Goal: Task Accomplishment & Management: Complete application form

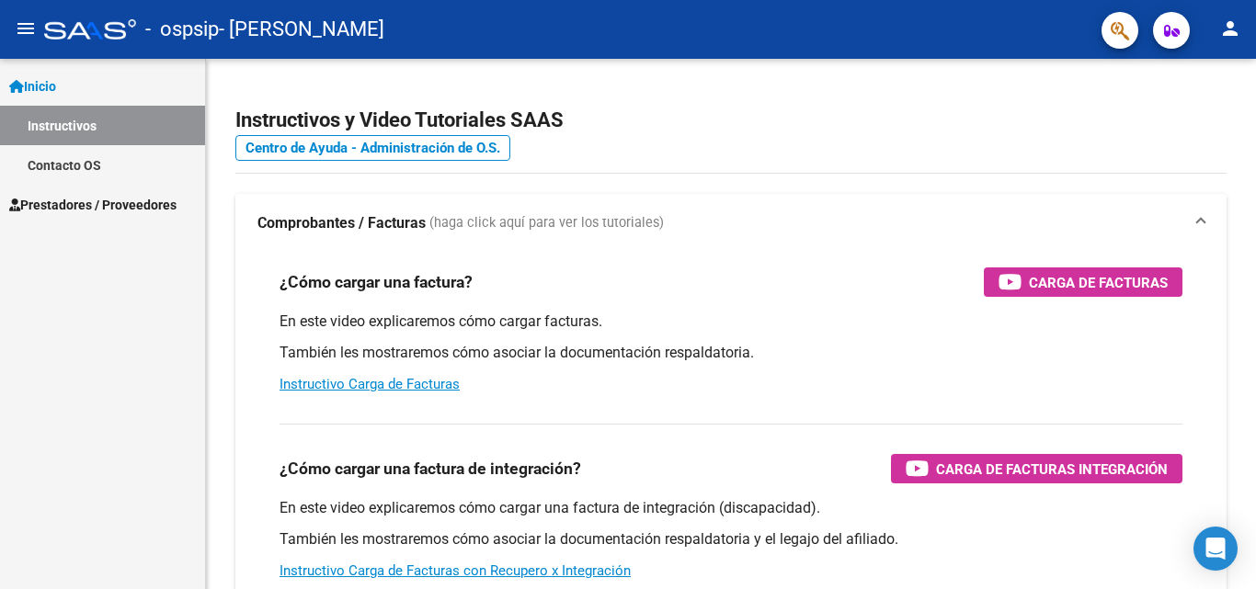
click at [1226, 30] on mat-icon "person" at bounding box center [1230, 28] width 22 height 22
click at [1207, 80] on button "person Mi Perfil" at bounding box center [1192, 77] width 112 height 44
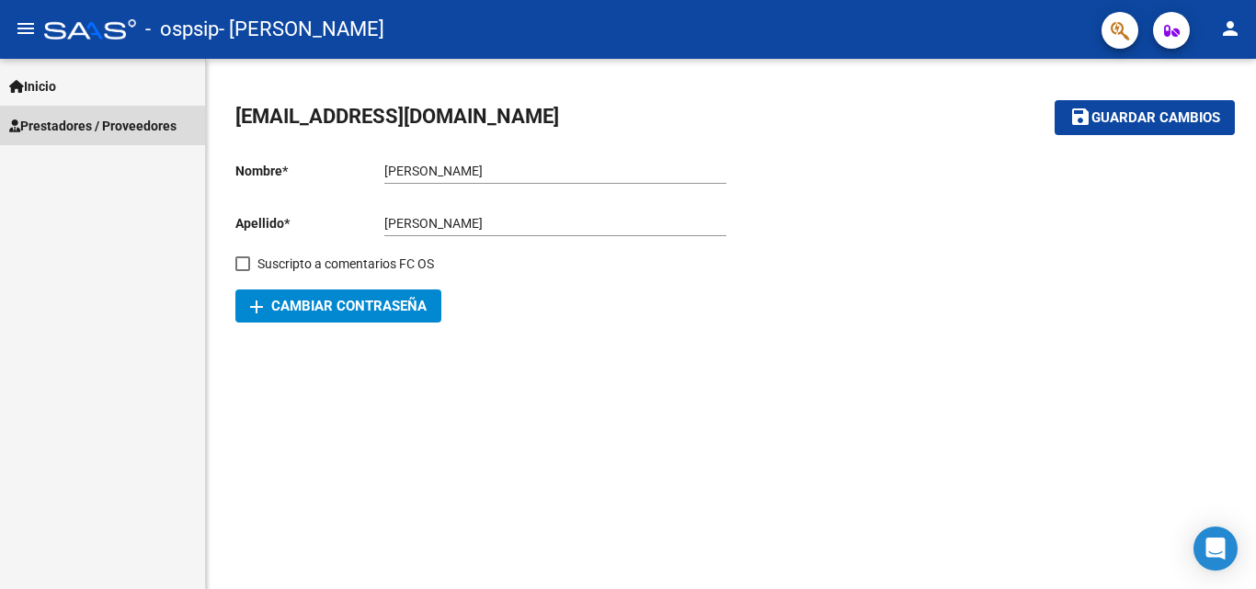
click at [47, 123] on span "Prestadores / Proveedores" at bounding box center [92, 126] width 167 height 20
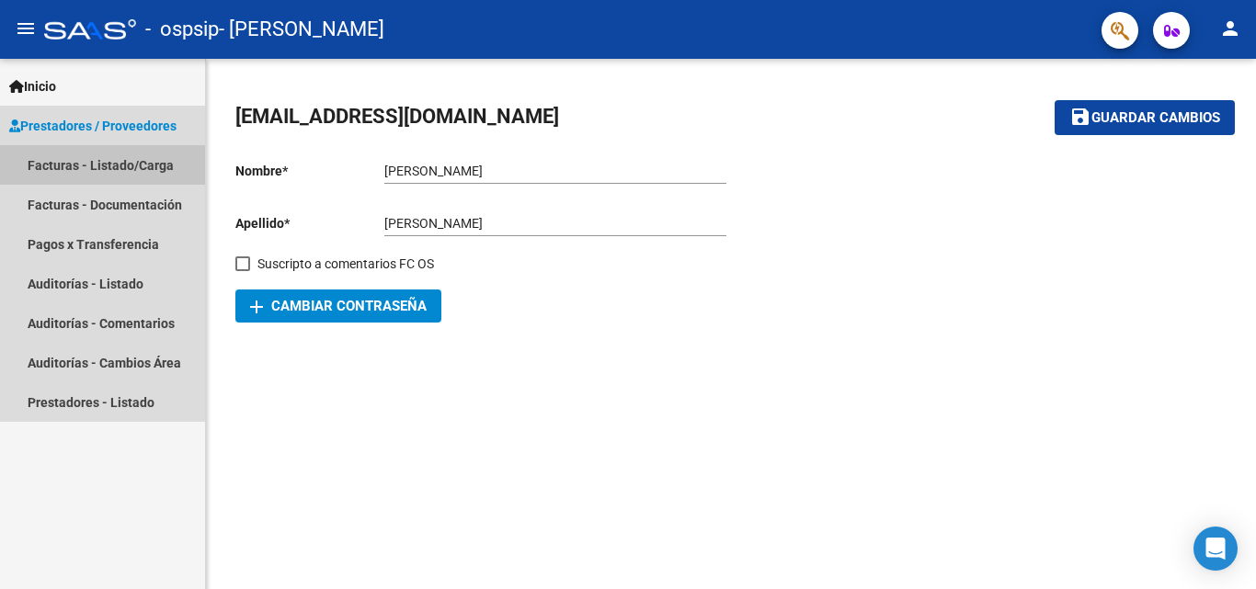
click at [58, 165] on link "Facturas - Listado/Carga" at bounding box center [102, 165] width 205 height 40
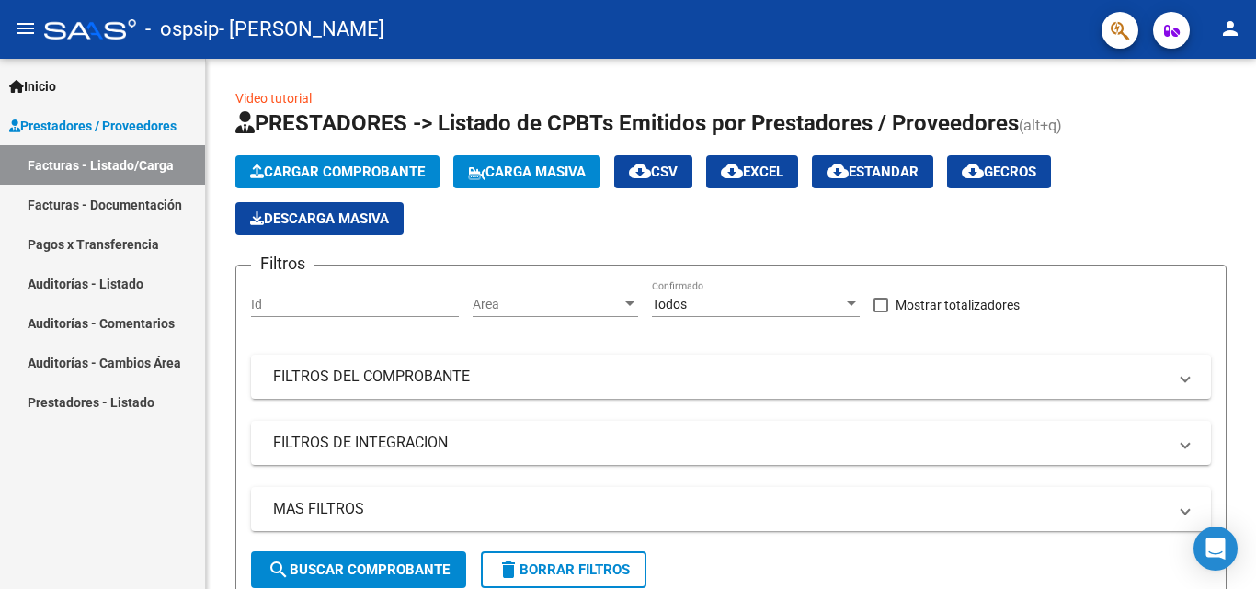
click at [118, 204] on link "Facturas - Documentación" at bounding box center [102, 205] width 205 height 40
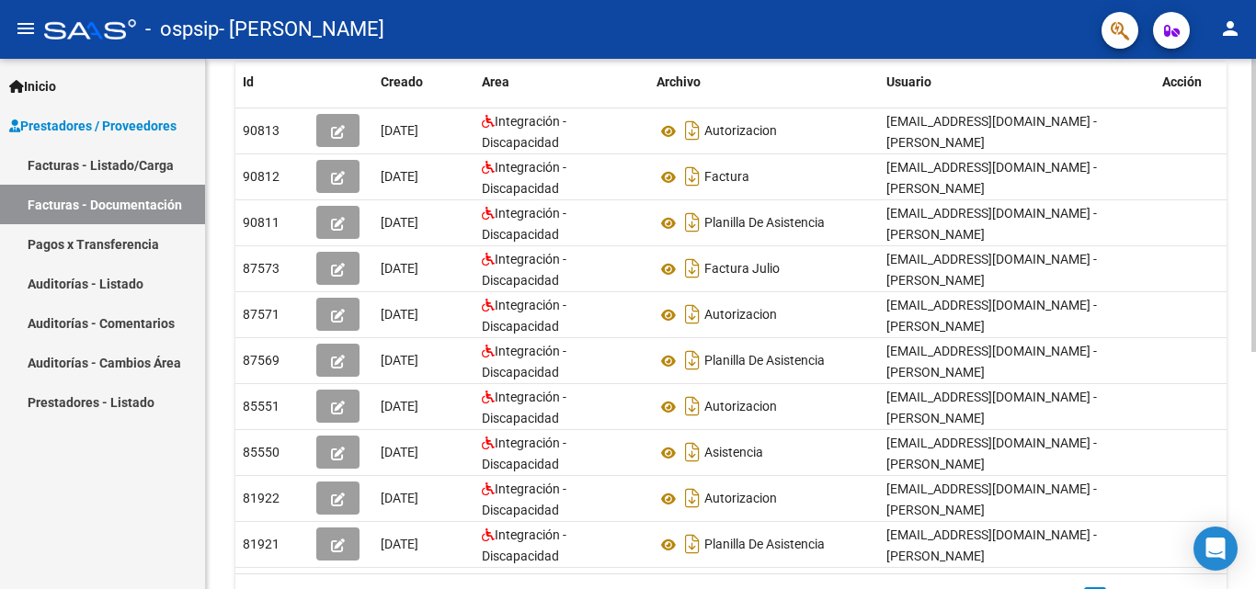
scroll to position [329, 0]
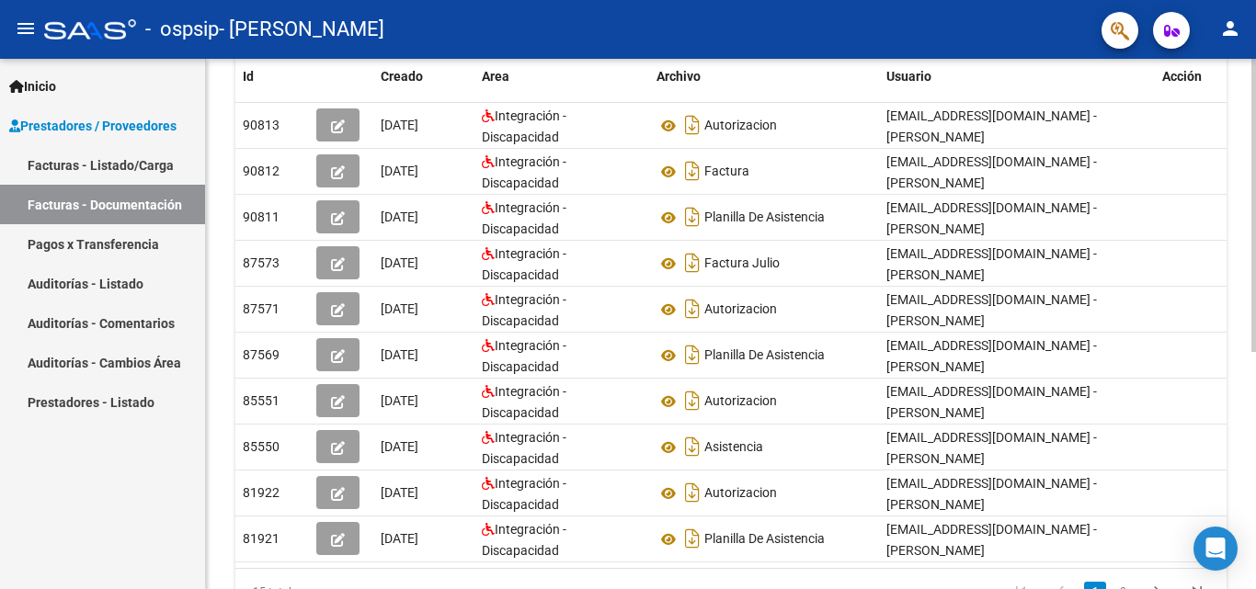
click at [1255, 508] on div at bounding box center [1253, 393] width 5 height 293
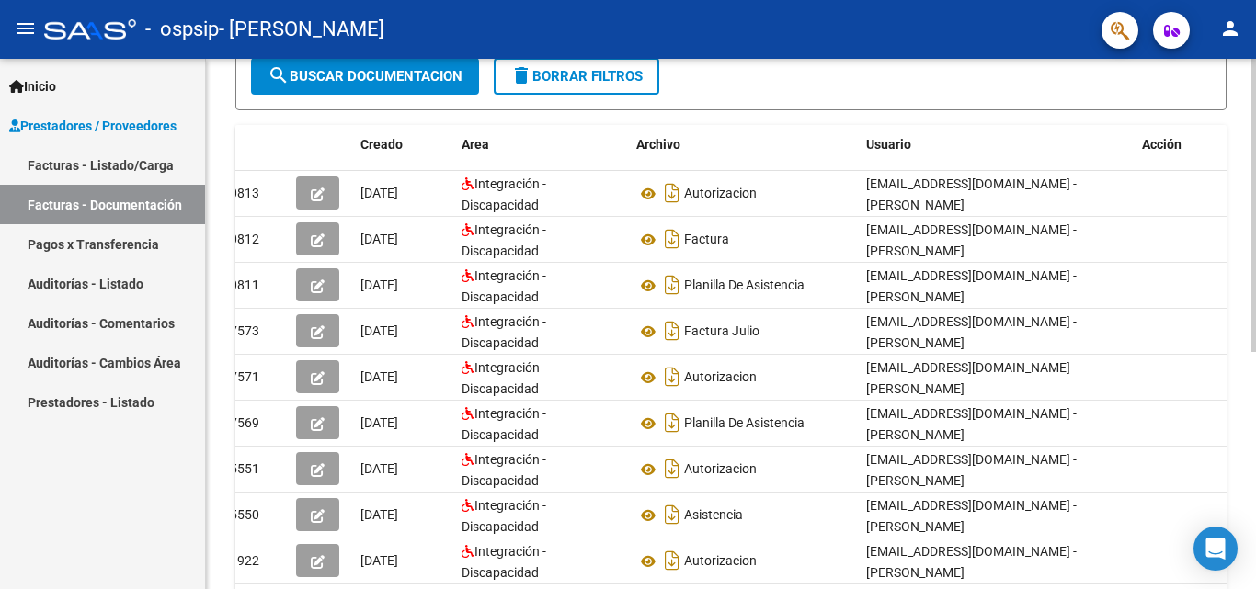
scroll to position [257, 0]
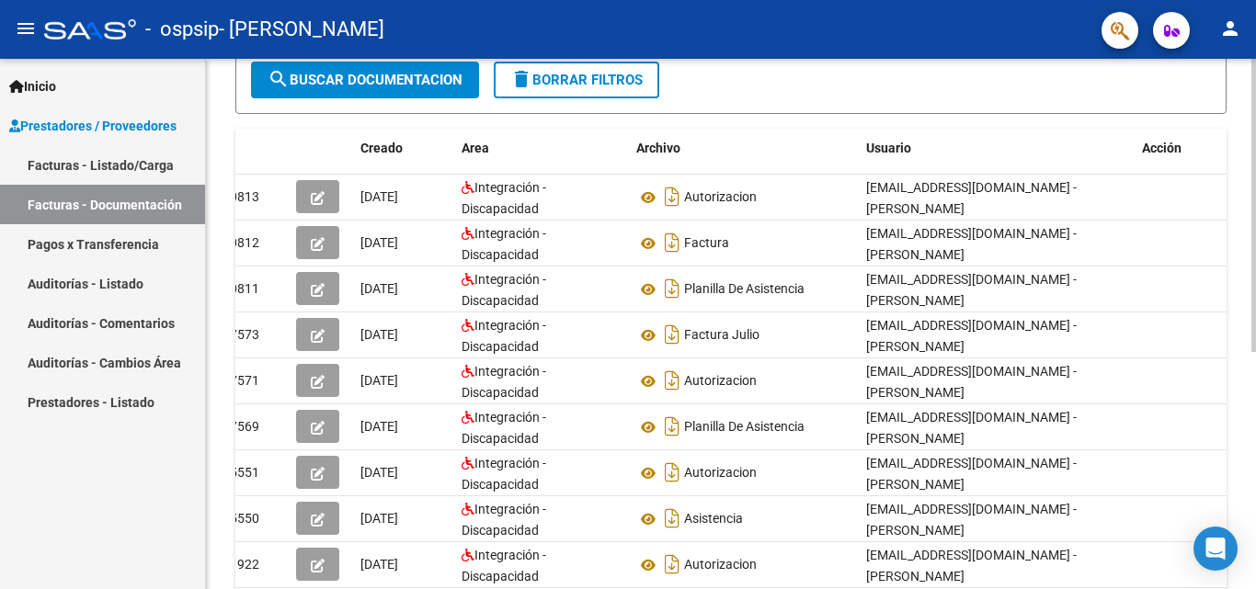
click at [1255, 441] on div at bounding box center [1253, 352] width 5 height 293
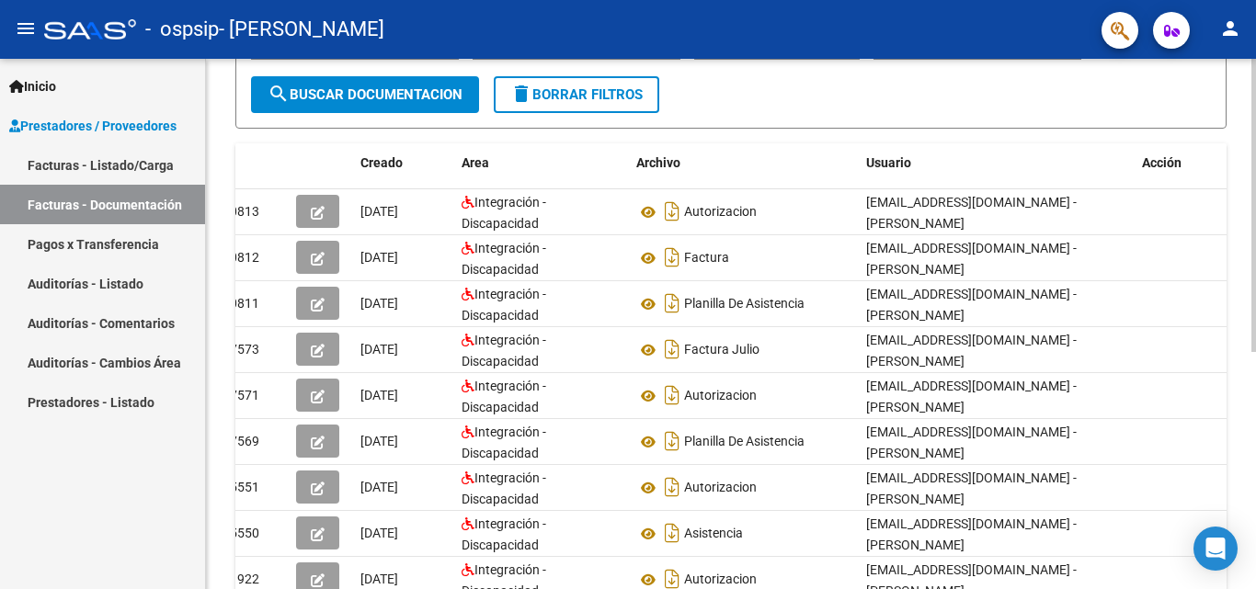
scroll to position [428, 0]
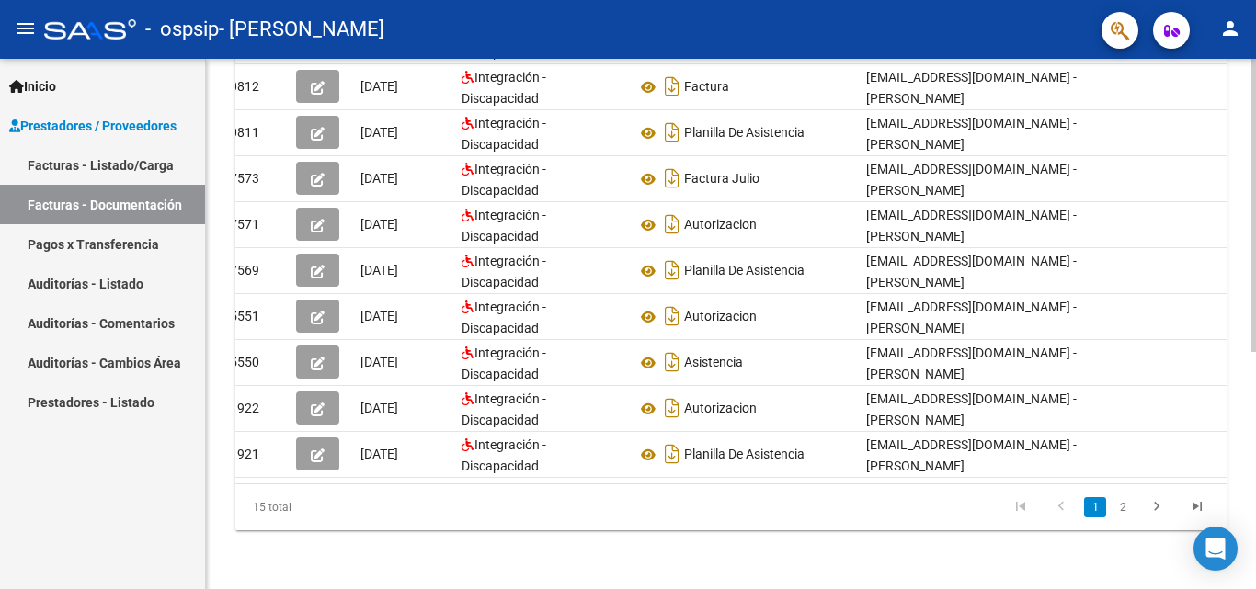
click at [1255, 551] on div at bounding box center [1253, 442] width 5 height 293
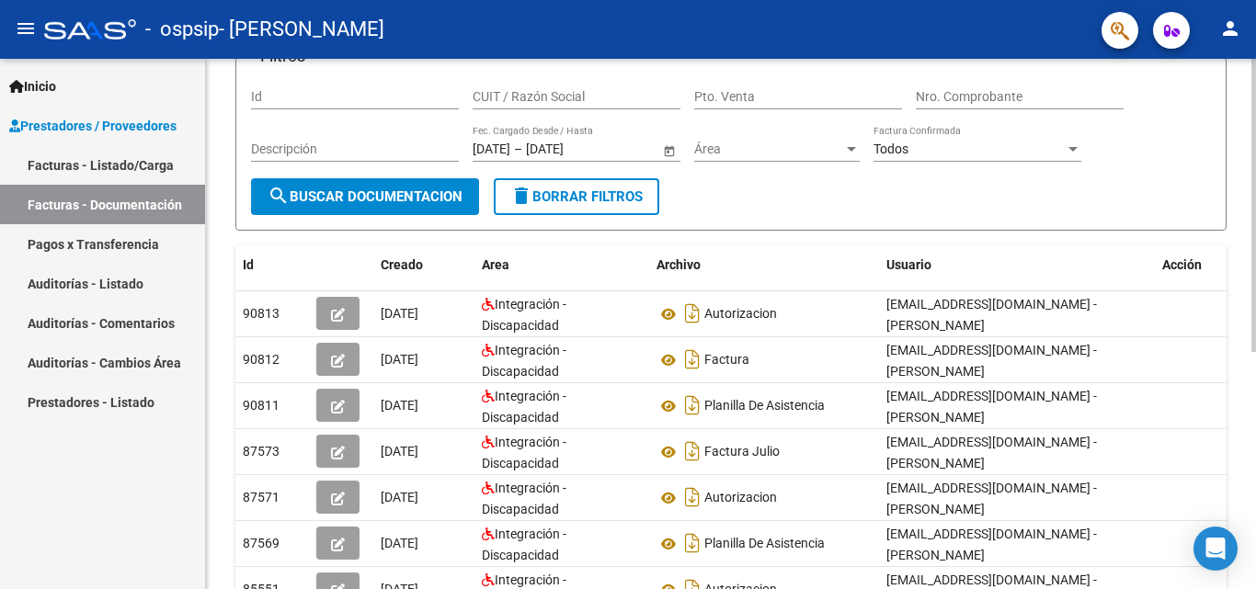
scroll to position [106, 0]
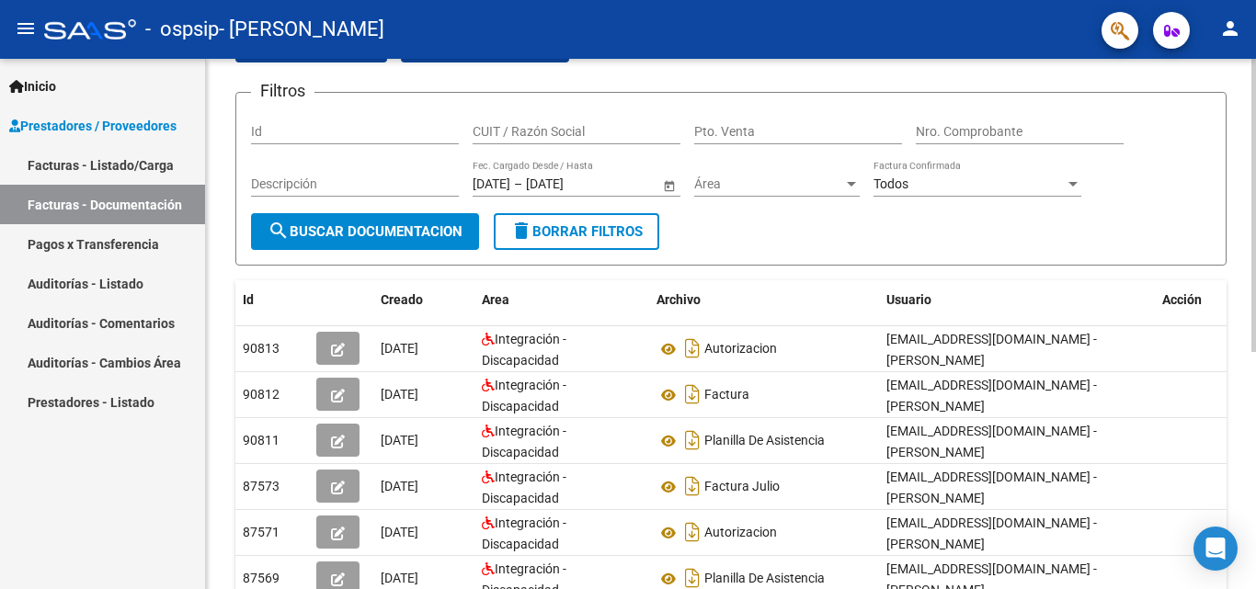
click at [1237, 181] on div "PRESTADORES -> Comprobantes - Documentación Respaldatoria cloud_download Export…" at bounding box center [733, 425] width 1055 height 944
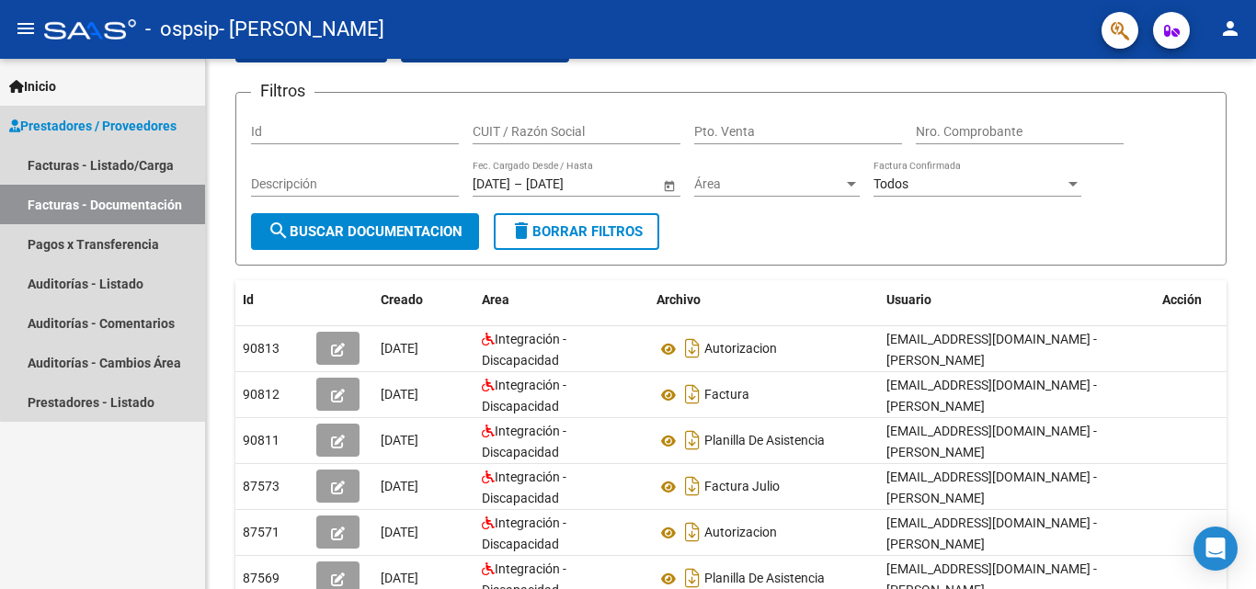
click at [105, 208] on link "Facturas - Documentación" at bounding box center [102, 205] width 205 height 40
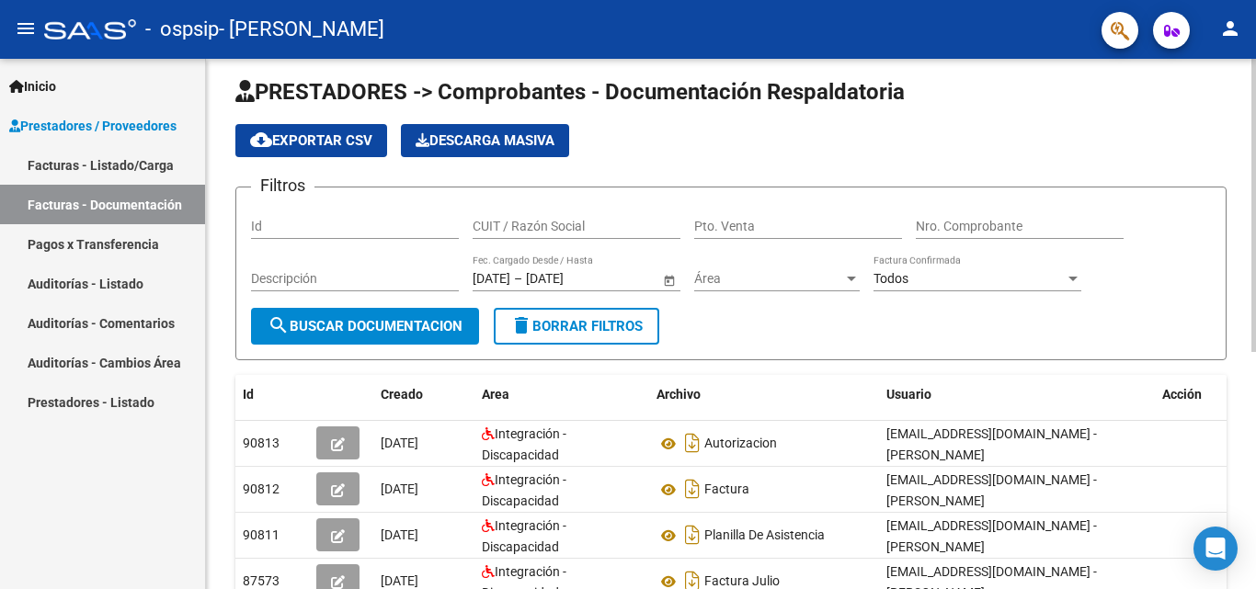
scroll to position [1, 0]
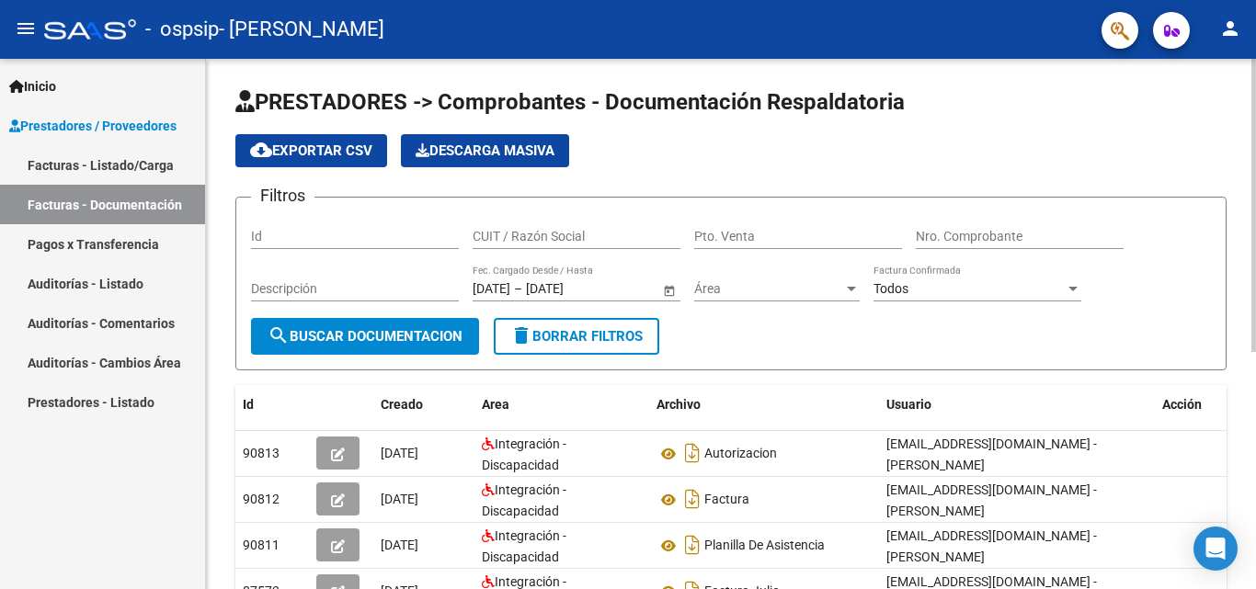
click at [1255, 233] on div at bounding box center [1253, 206] width 5 height 293
click at [89, 232] on link "Pagos x Transferencia" at bounding box center [102, 244] width 205 height 40
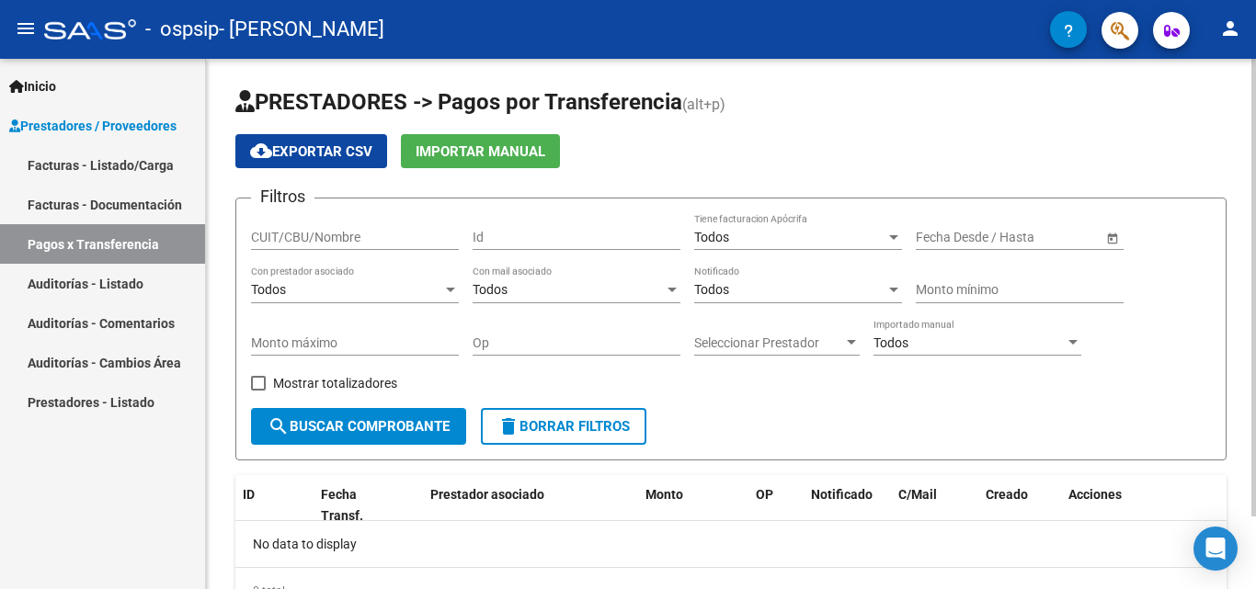
scroll to position [85, 0]
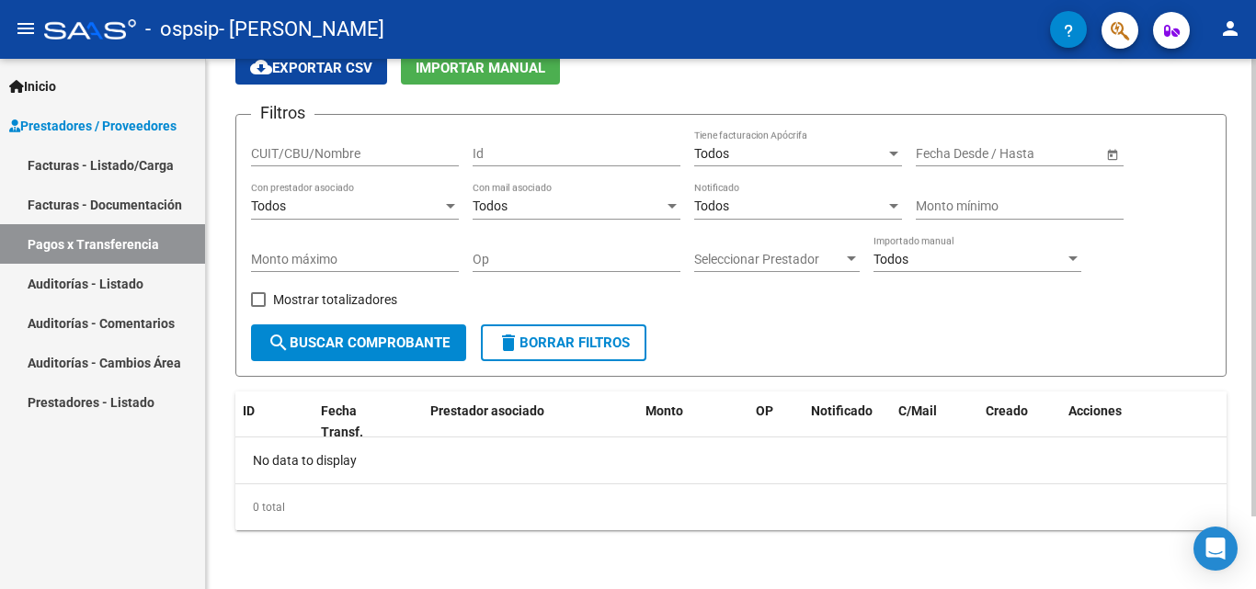
click at [1255, 588] on html "menu - ospsip - [PERSON_NAME] person Inicio Instructivos Contacto OS Prestadore…" at bounding box center [628, 294] width 1256 height 589
click at [75, 154] on link "Facturas - Listado/Carga" at bounding box center [102, 165] width 205 height 40
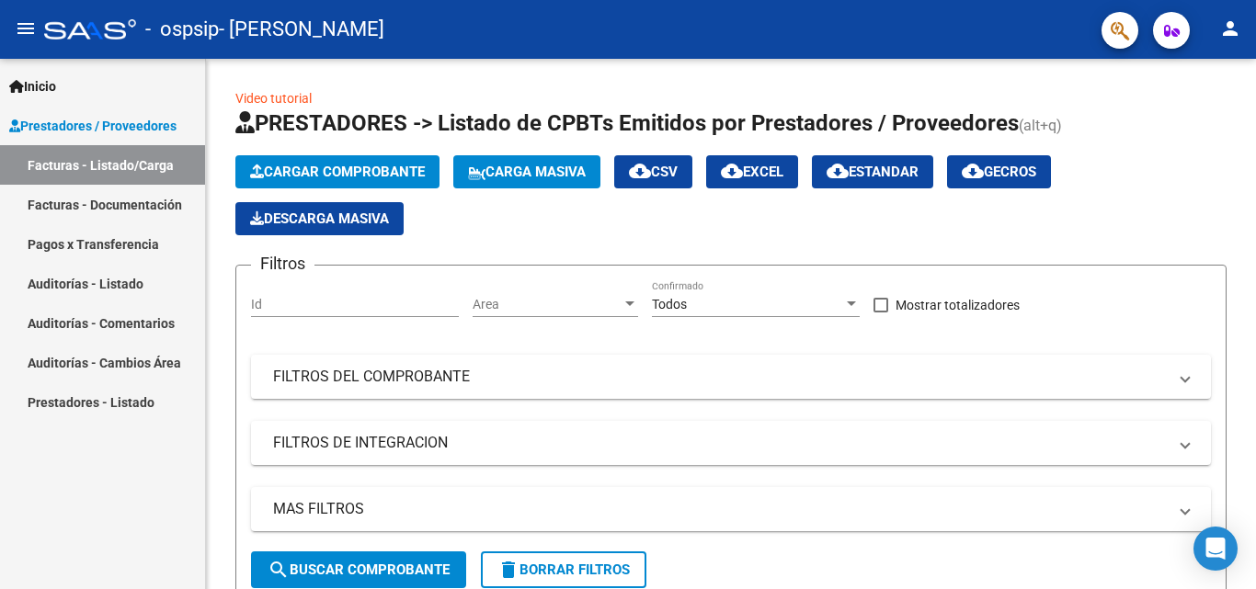
click at [108, 198] on link "Facturas - Documentación" at bounding box center [102, 205] width 205 height 40
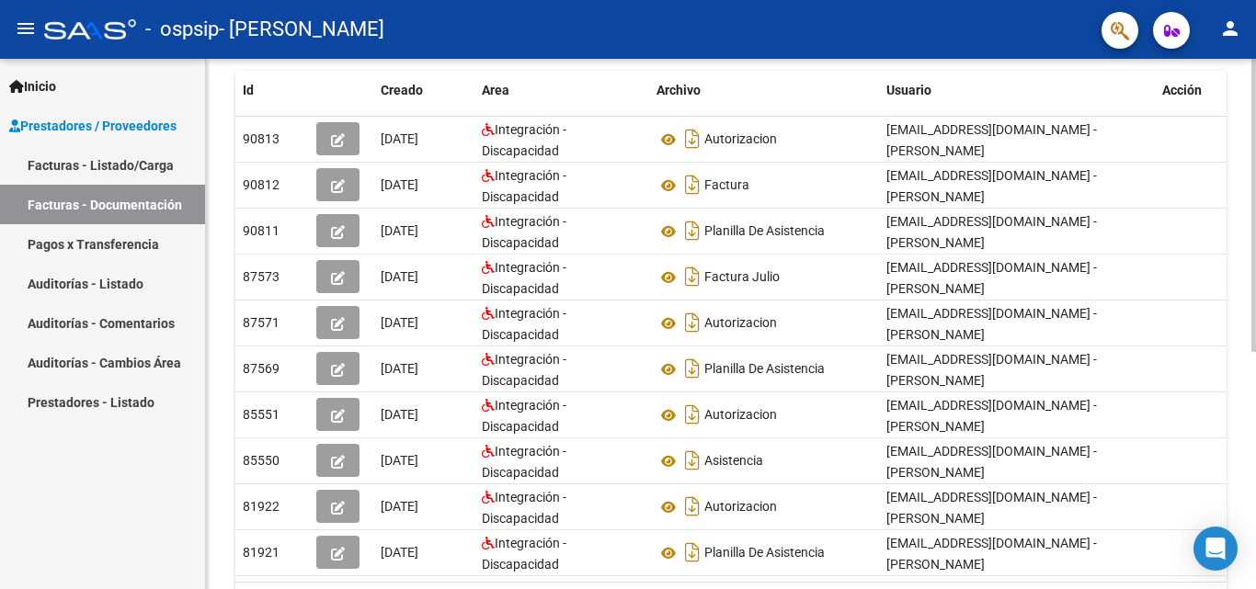
scroll to position [428, 0]
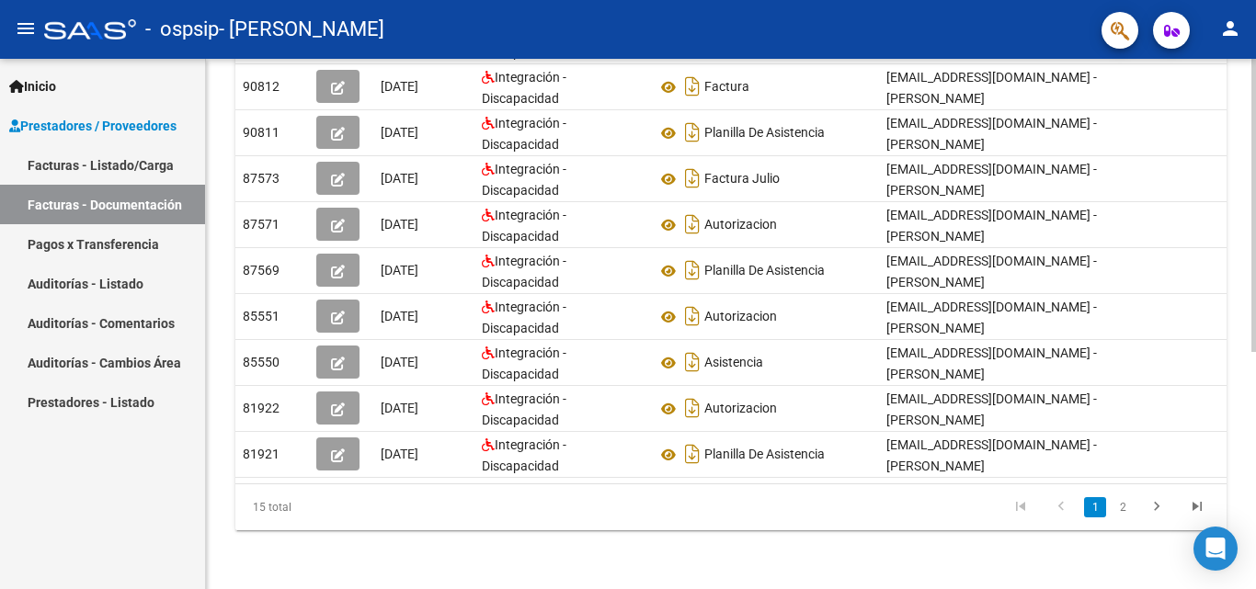
click at [1255, 588] on html "menu - ospsip - [PERSON_NAME] person Inicio Instructivos Contacto OS Prestadore…" at bounding box center [628, 294] width 1256 height 589
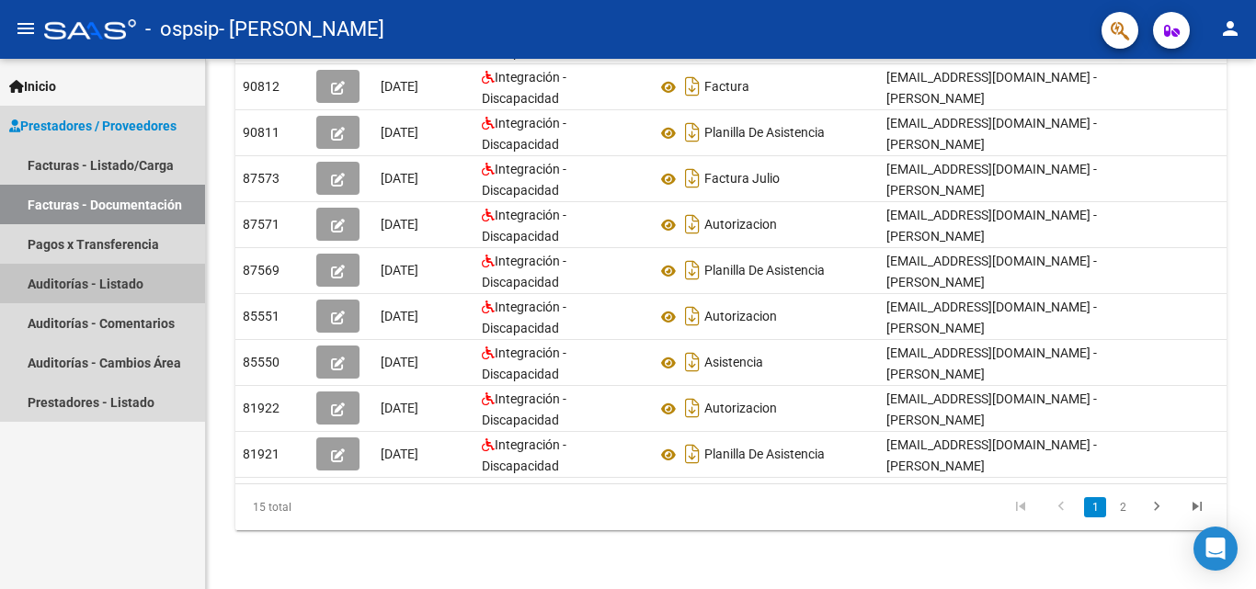
click at [66, 284] on link "Auditorías - Listado" at bounding box center [102, 284] width 205 height 40
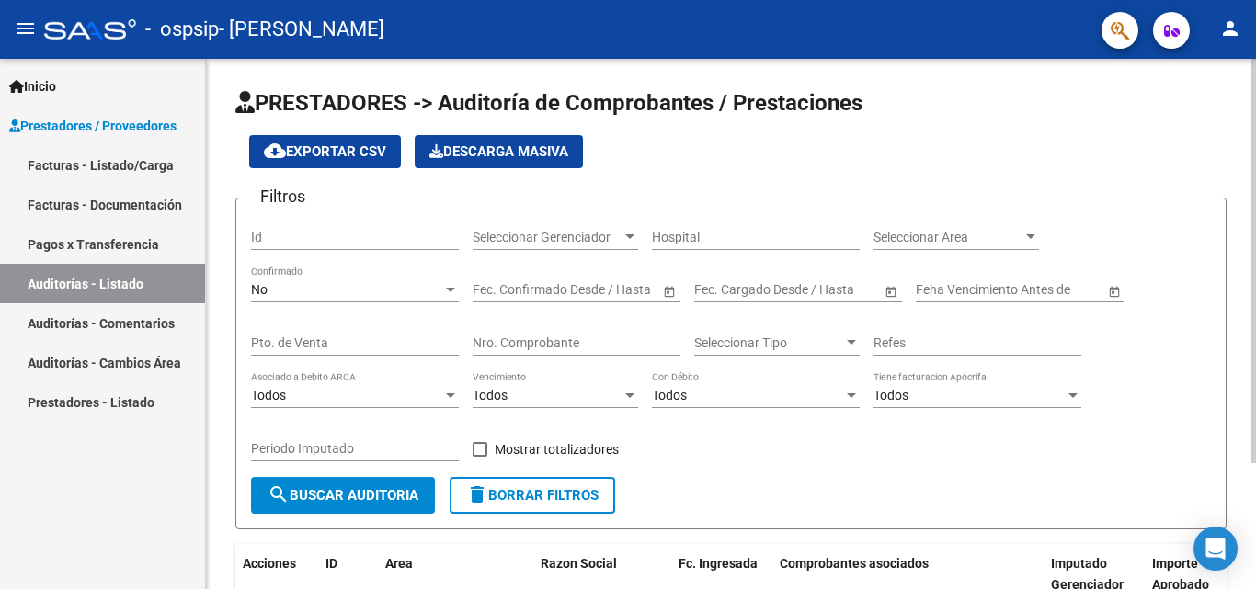
scroll to position [165, 0]
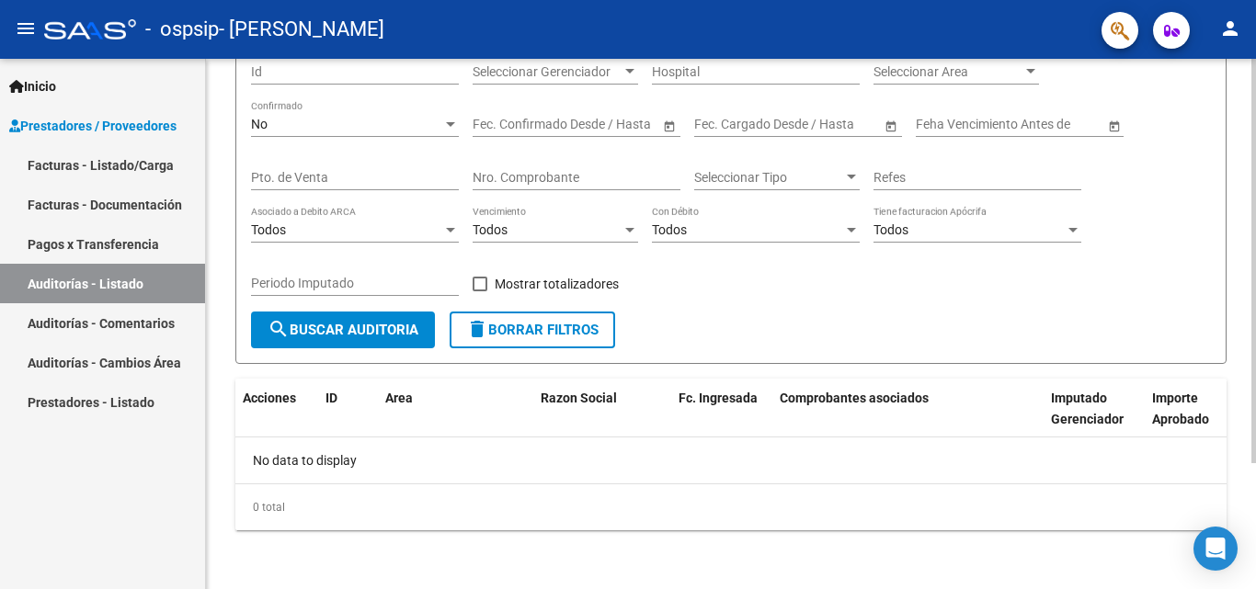
click at [1255, 480] on div at bounding box center [1253, 387] width 5 height 405
click at [66, 243] on link "Pagos x Transferencia" at bounding box center [102, 244] width 205 height 40
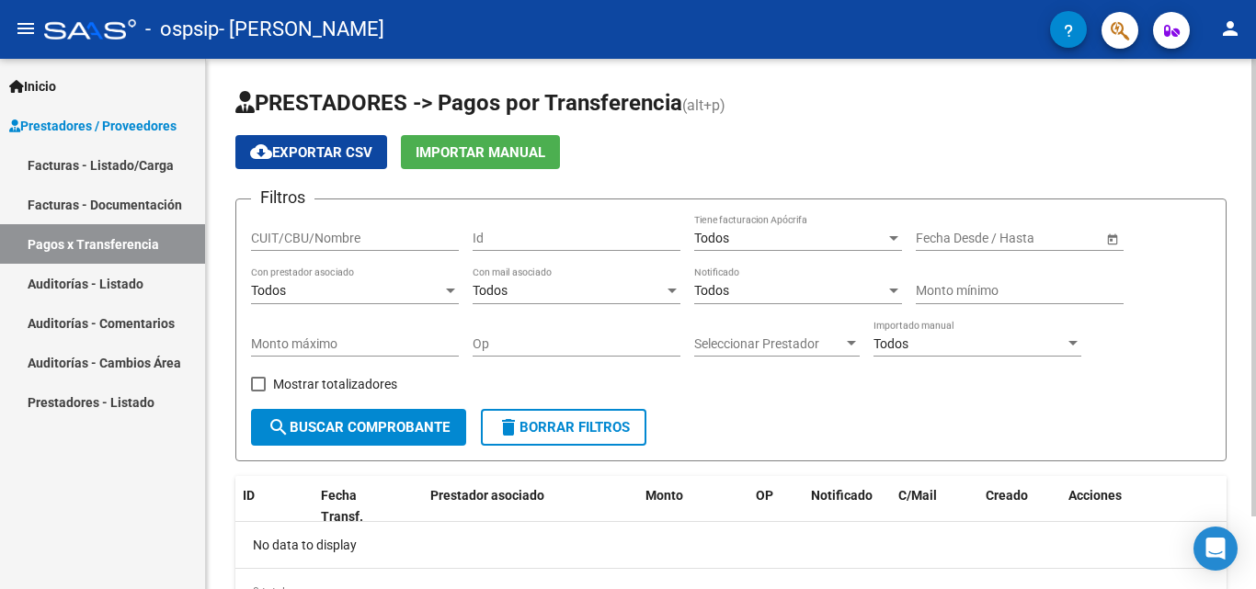
scroll to position [85, 0]
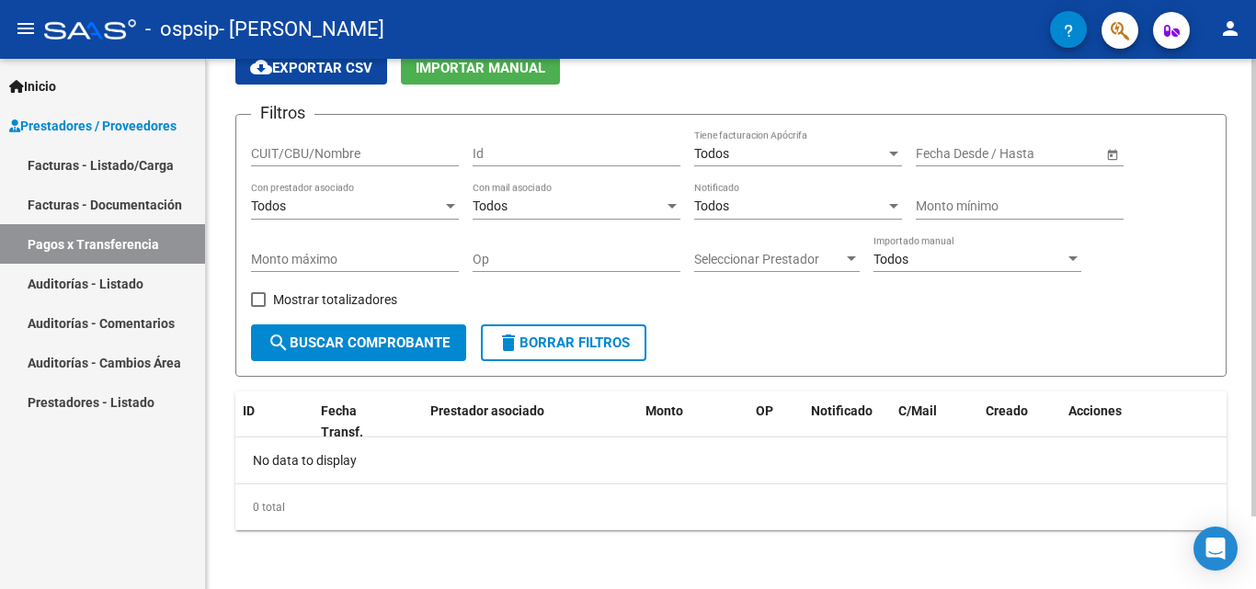
click at [1255, 319] on div at bounding box center [1253, 360] width 5 height 458
click at [85, 126] on span "Prestadores / Proveedores" at bounding box center [92, 126] width 167 height 20
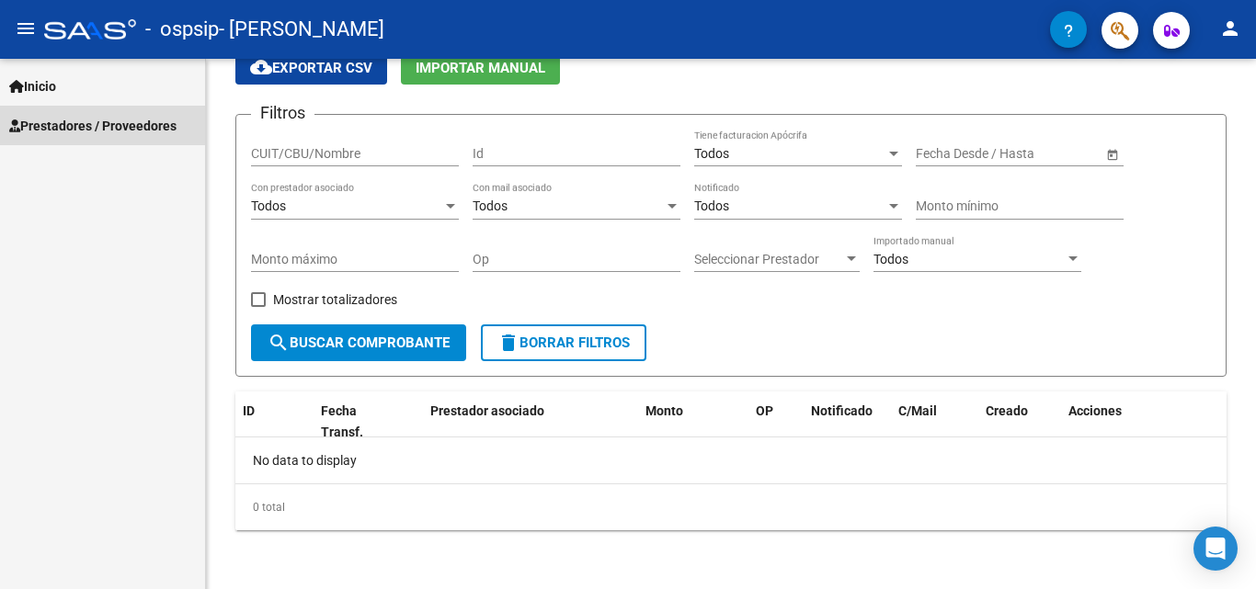
click at [85, 126] on span "Prestadores / Proveedores" at bounding box center [92, 126] width 167 height 20
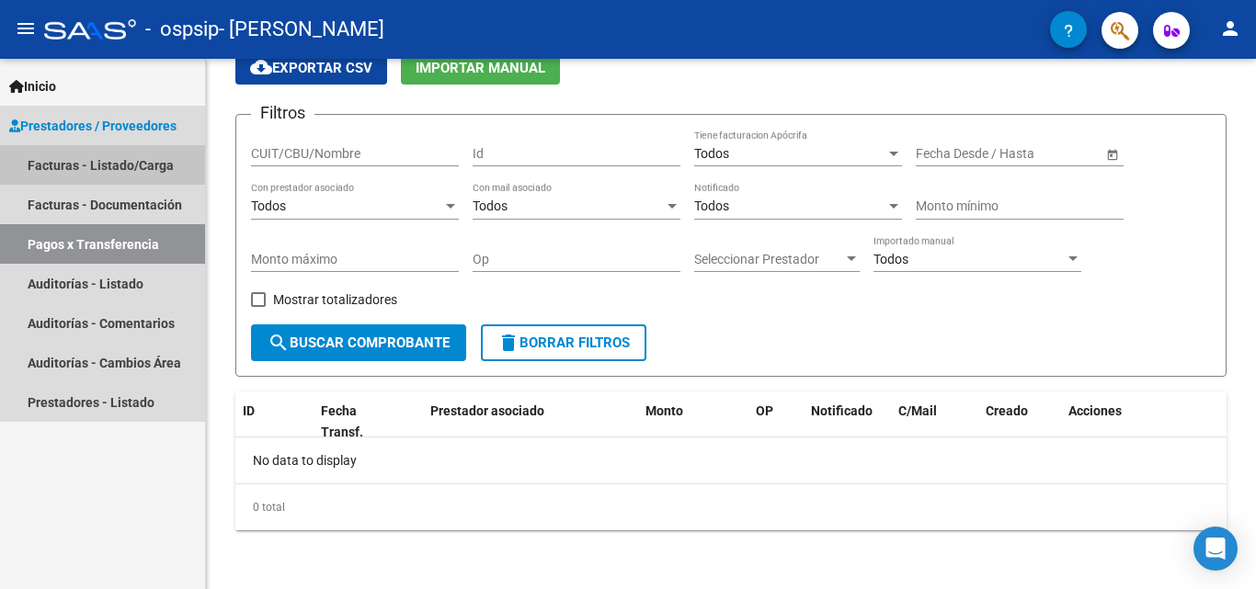
click at [64, 166] on link "Facturas - Listado/Carga" at bounding box center [102, 165] width 205 height 40
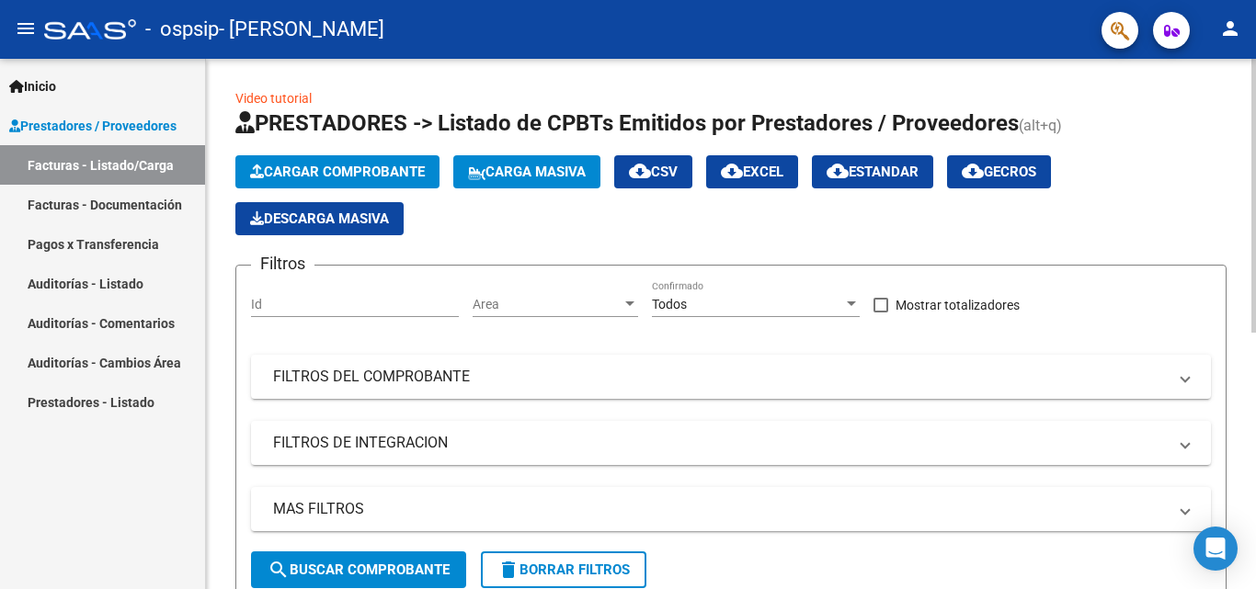
click at [286, 186] on button "Cargar Comprobante" at bounding box center [337, 171] width 204 height 33
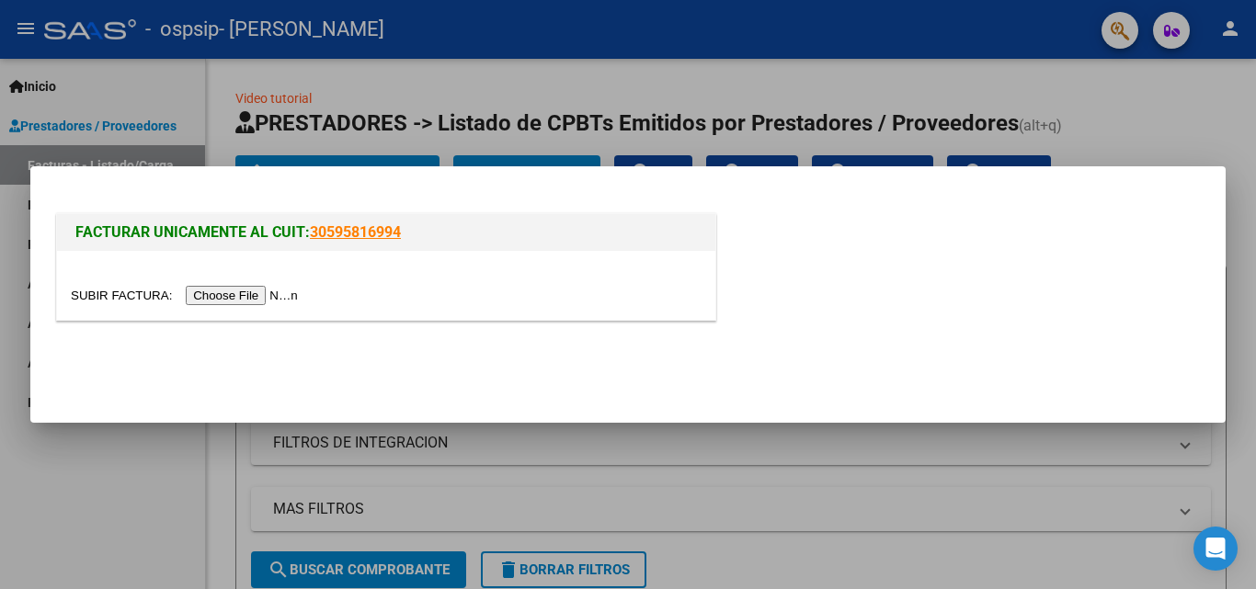
click at [241, 293] on input "file" at bounding box center [187, 295] width 233 height 19
click at [203, 296] on input "file" at bounding box center [187, 295] width 233 height 19
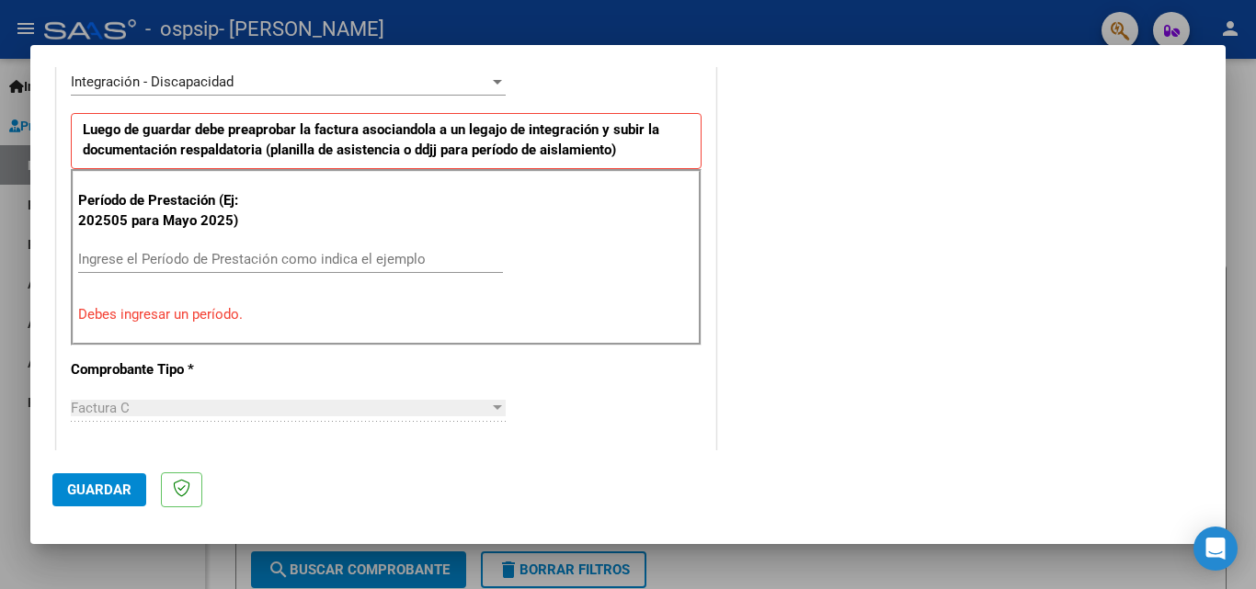
scroll to position [502, 0]
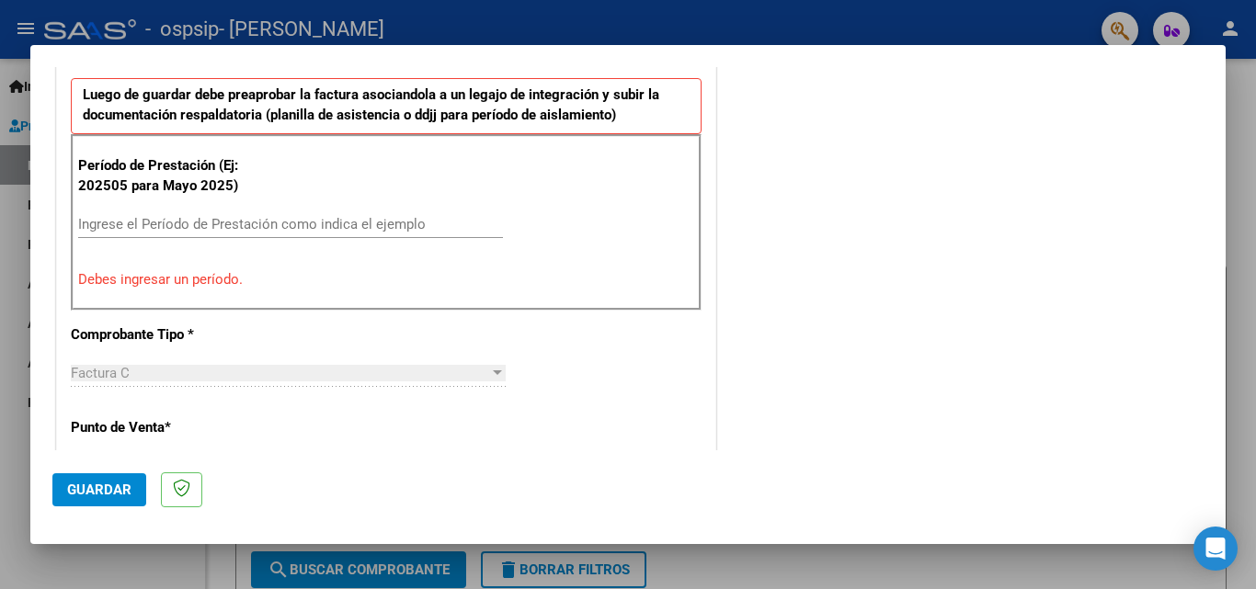
click at [295, 228] on input "Ingrese el Período de Prestación como indica el ejemplo" at bounding box center [290, 224] width 425 height 17
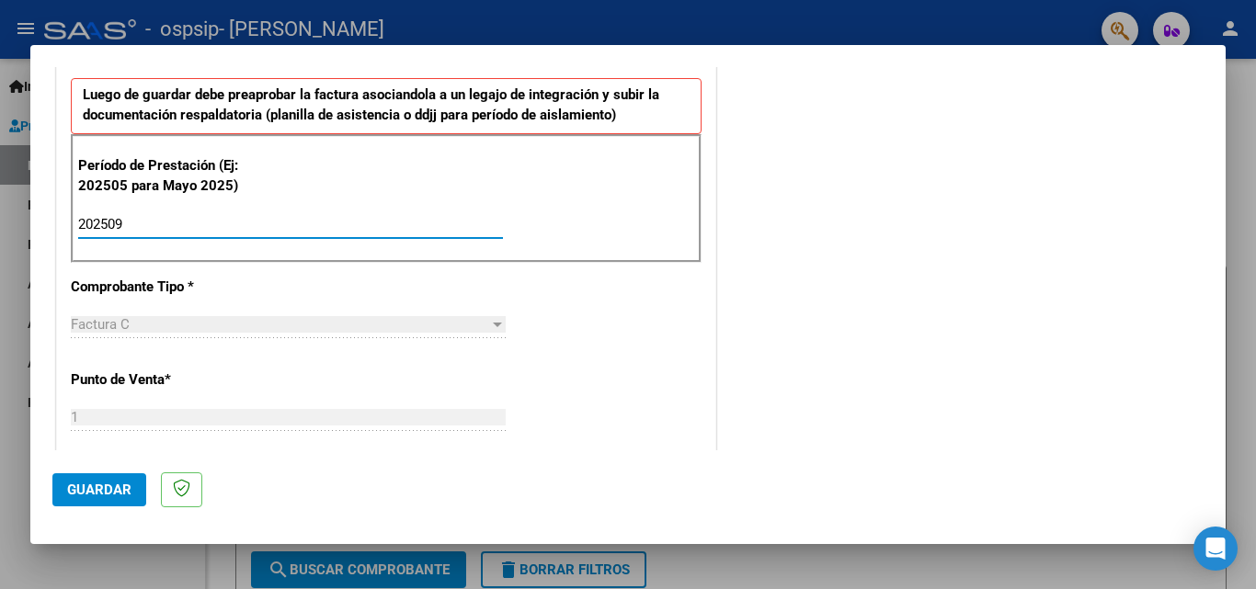
type input "202509"
click at [1078, 319] on div "COMENTARIOS Comentarios del Prestador / Gerenciador:" at bounding box center [962, 384] width 484 height 1598
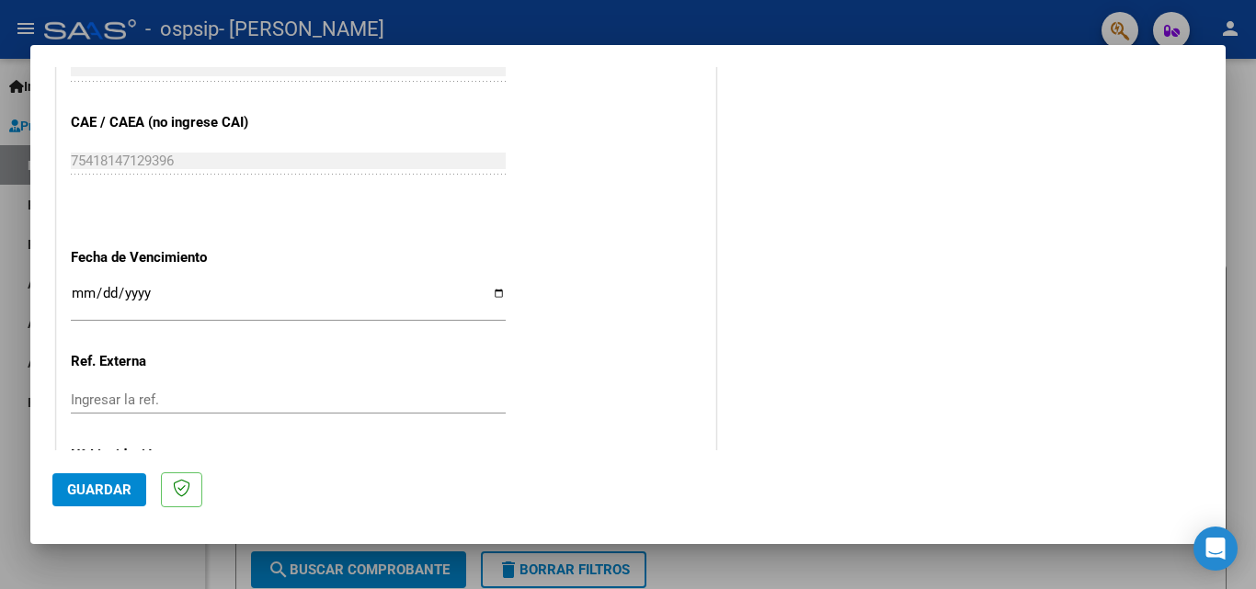
scroll to position [1211, 0]
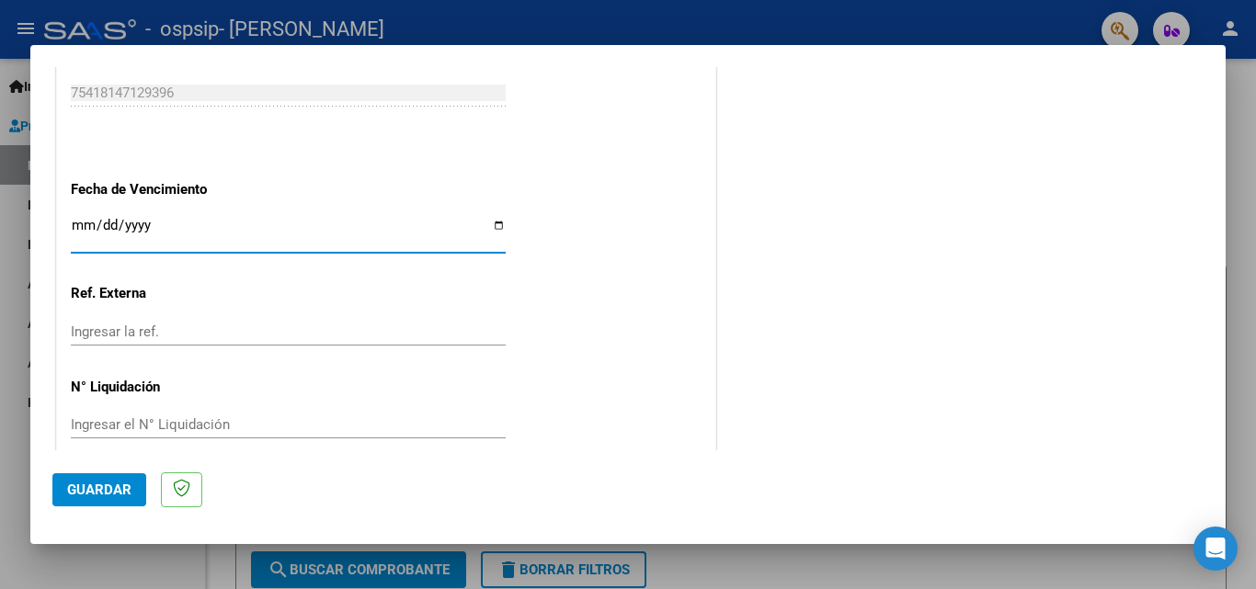
click at [154, 228] on input "Ingresar la fecha" at bounding box center [288, 232] width 435 height 29
click at [494, 229] on input "Ingresar la fecha" at bounding box center [288, 232] width 435 height 29
type input "[DATE]"
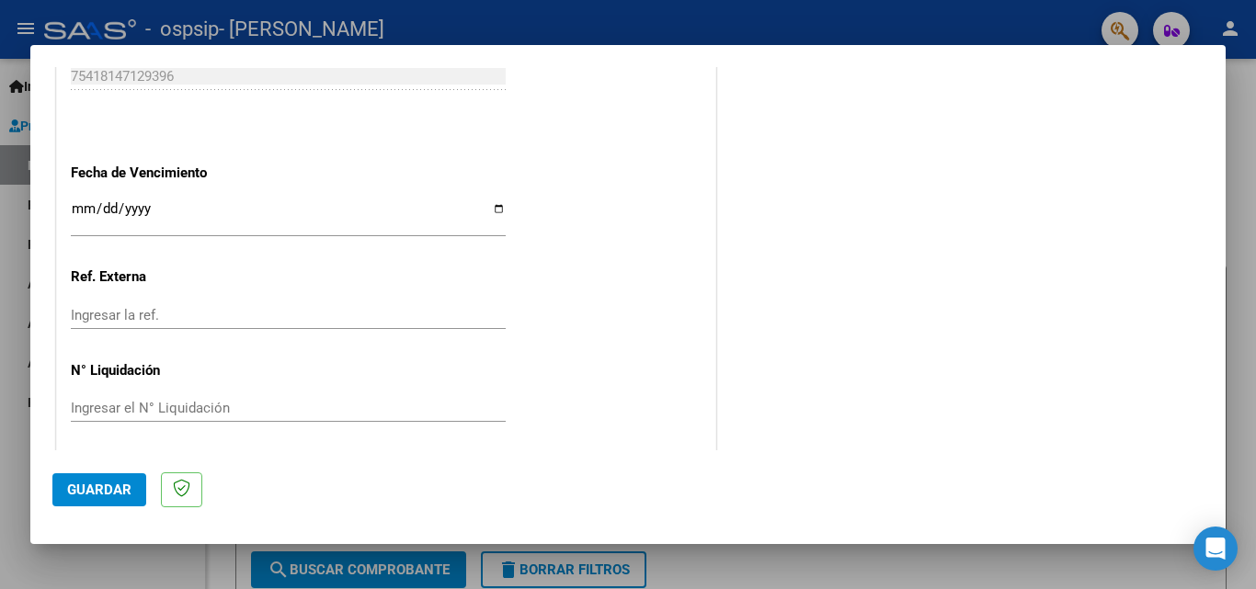
scroll to position [1235, 0]
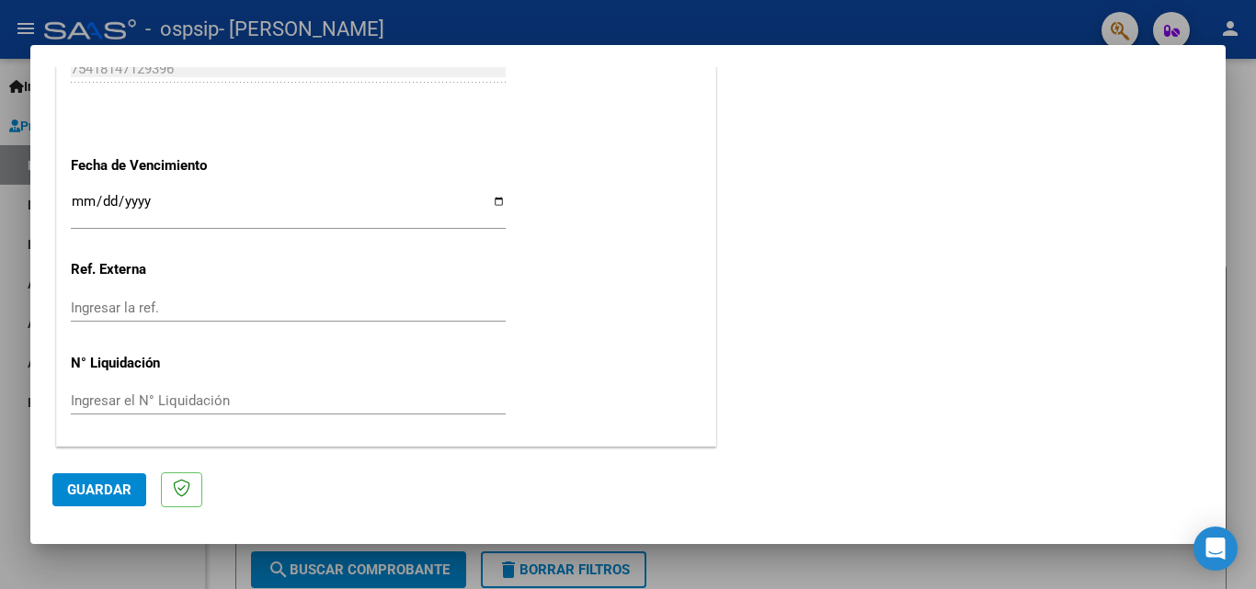
click at [113, 494] on span "Guardar" at bounding box center [99, 490] width 64 height 17
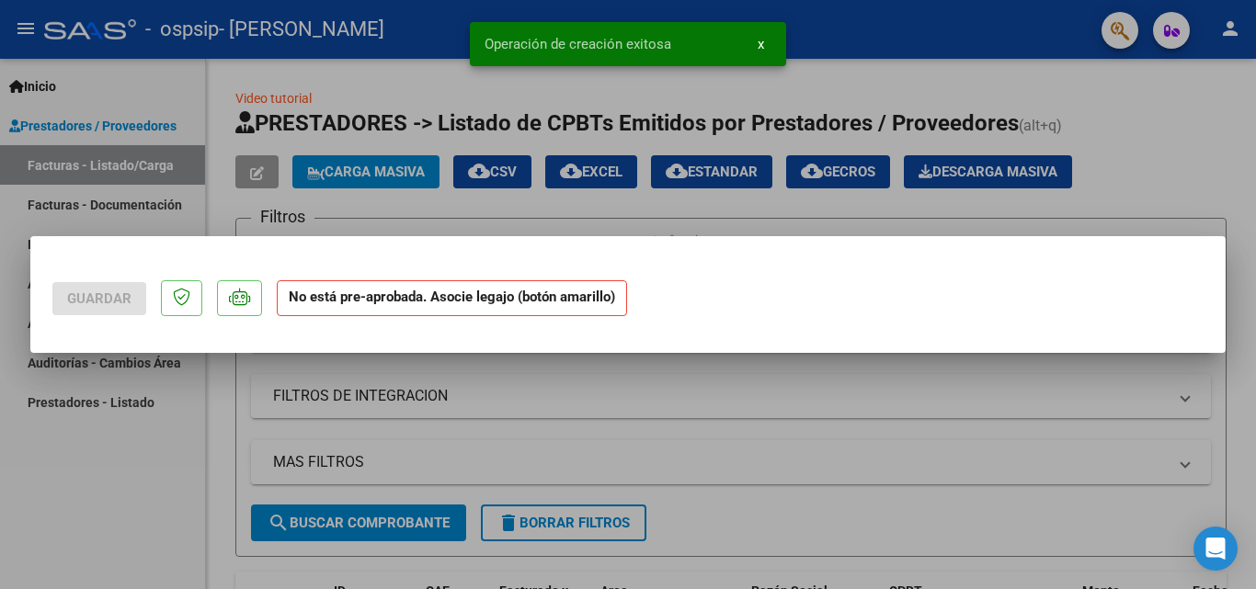
scroll to position [0, 0]
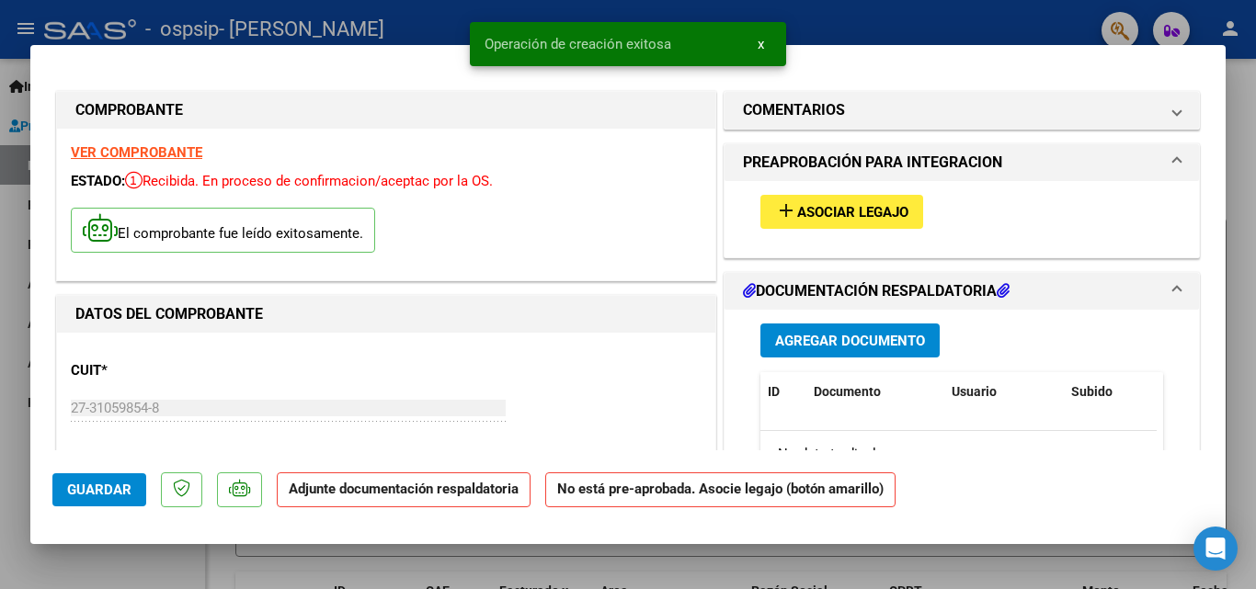
click at [775, 207] on mat-icon "add" at bounding box center [786, 211] width 22 height 22
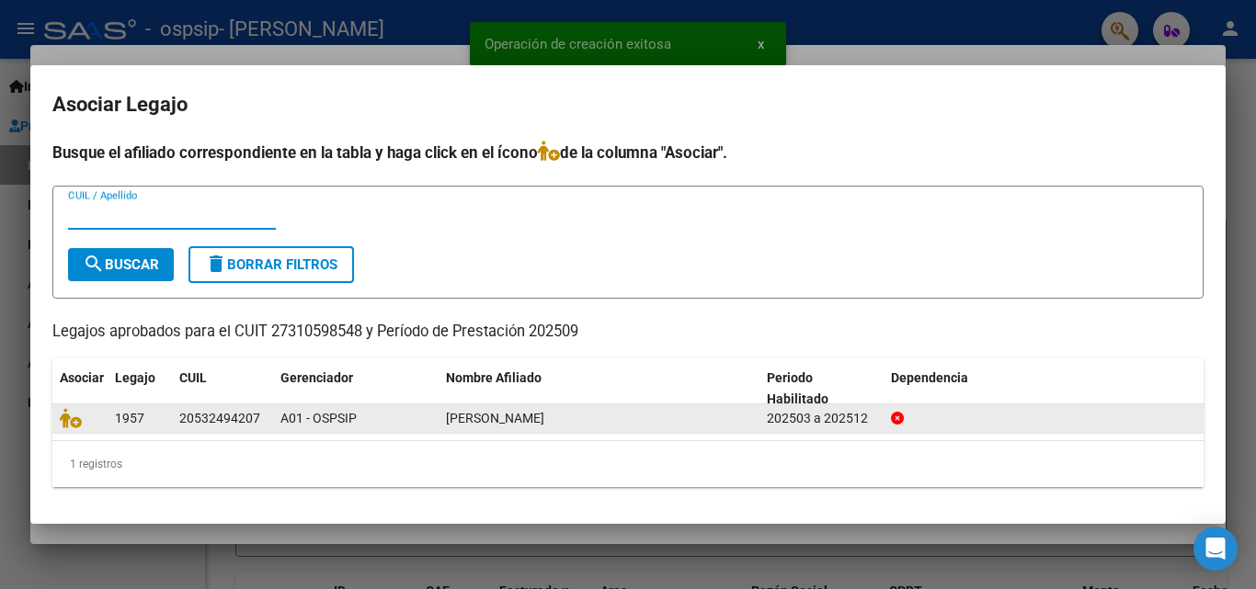
click at [363, 422] on div "A01 - OSPSIP" at bounding box center [355, 418] width 151 height 21
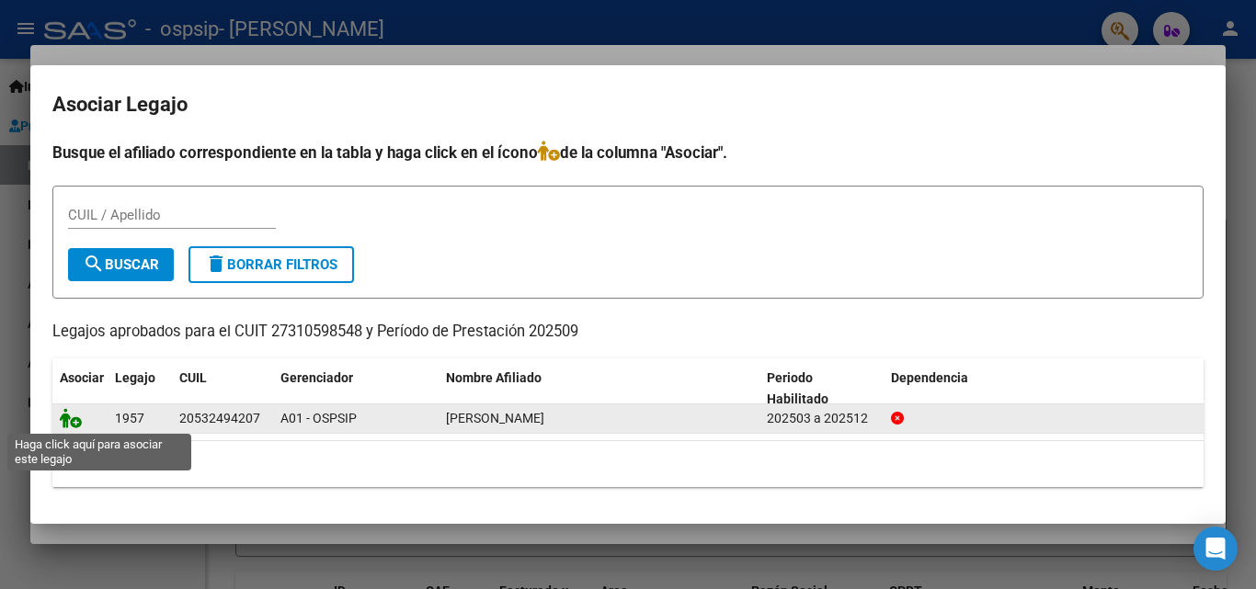
click at [71, 416] on icon at bounding box center [71, 418] width 22 height 20
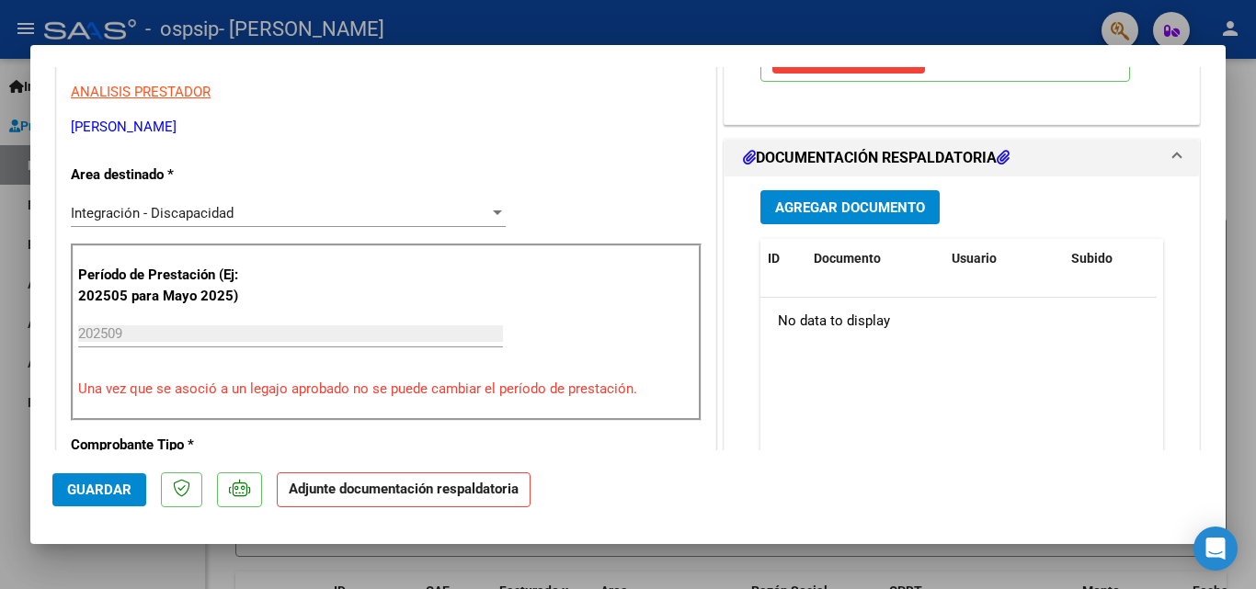
scroll to position [337, 0]
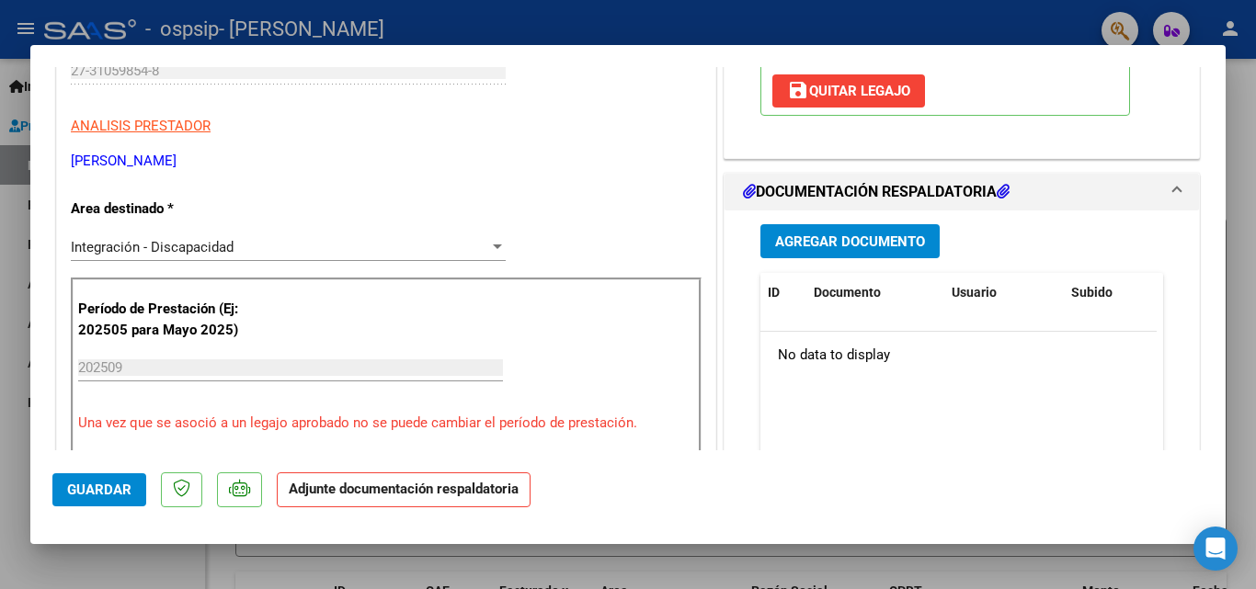
click at [884, 243] on span "Agregar Documento" at bounding box center [850, 242] width 150 height 17
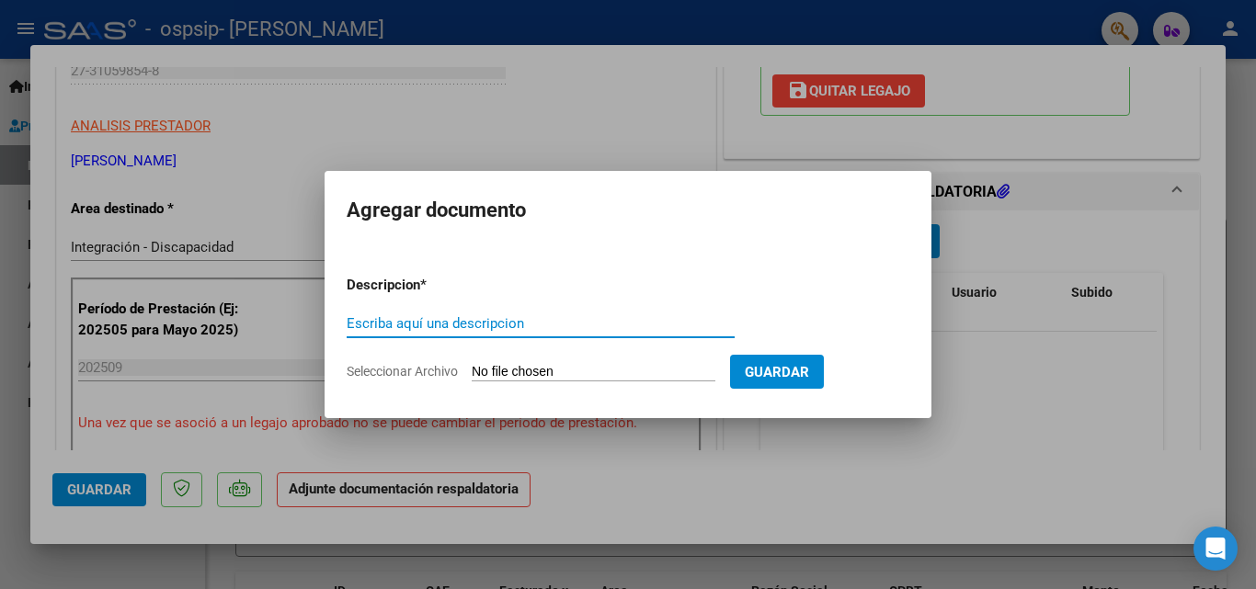
click at [429, 323] on input "Escriba aquí una descripcion" at bounding box center [541, 323] width 388 height 17
click at [378, 321] on input "Escriba aquí una descripcion" at bounding box center [541, 323] width 388 height 17
type input "PLANILLA"
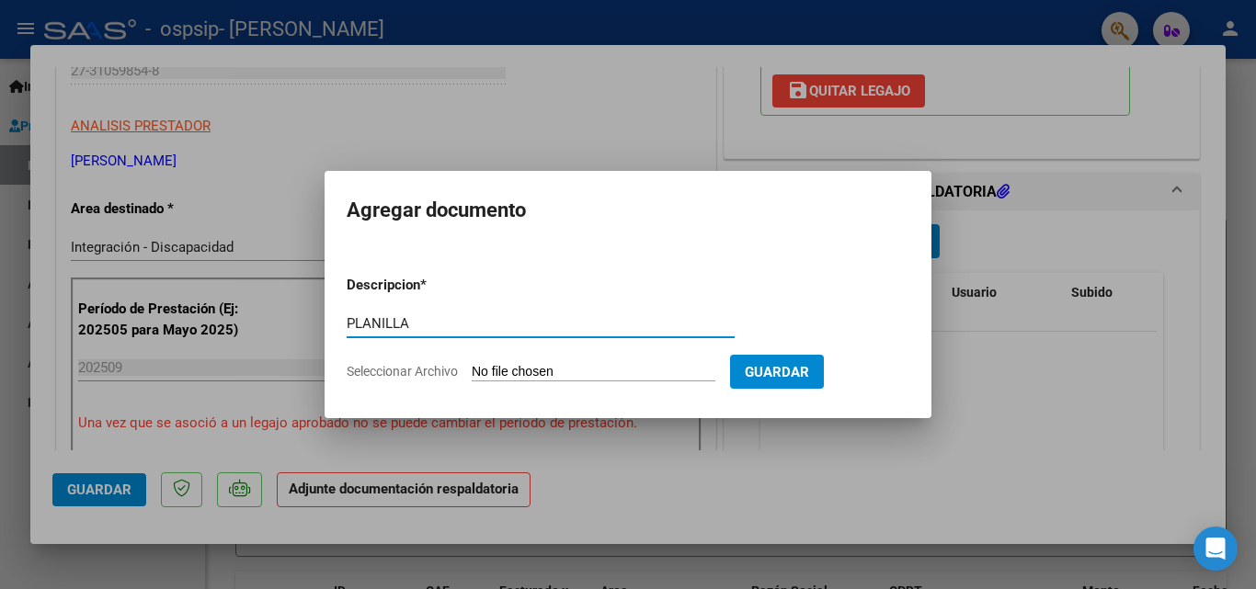
click at [784, 372] on span "Guardar" at bounding box center [777, 372] width 64 height 17
click at [507, 365] on input "Seleccionar Archivo" at bounding box center [594, 372] width 244 height 17
type input "C:\fakepath\ASISTENCIA OVEJERO SEPTIEMBRE.pdf"
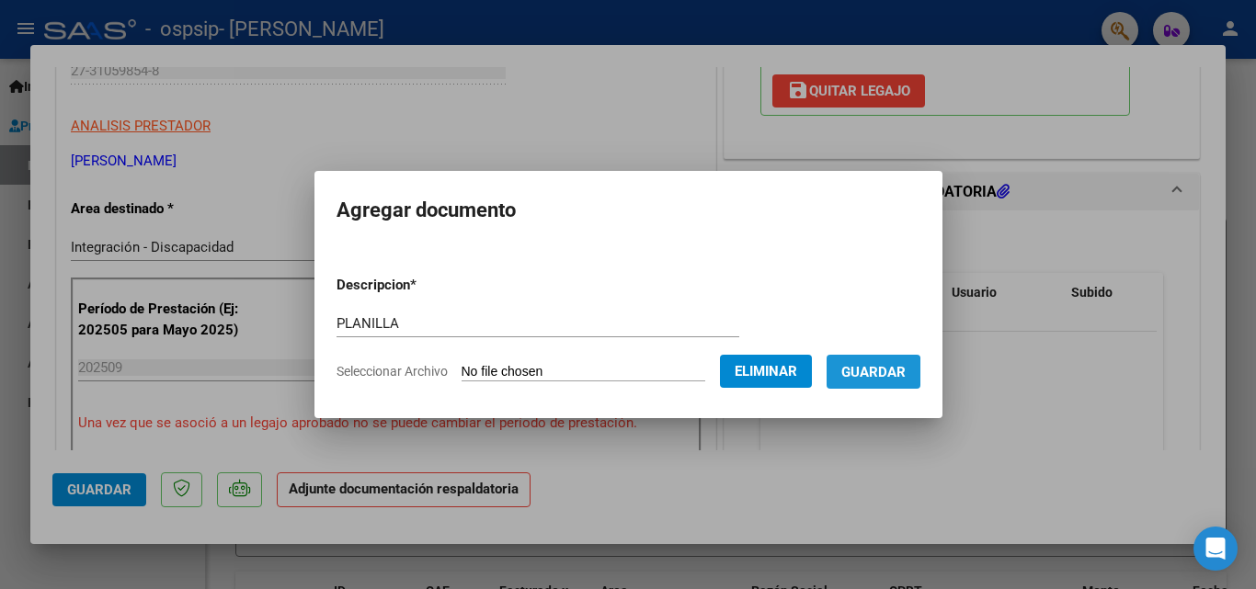
click at [873, 376] on span "Guardar" at bounding box center [873, 372] width 64 height 17
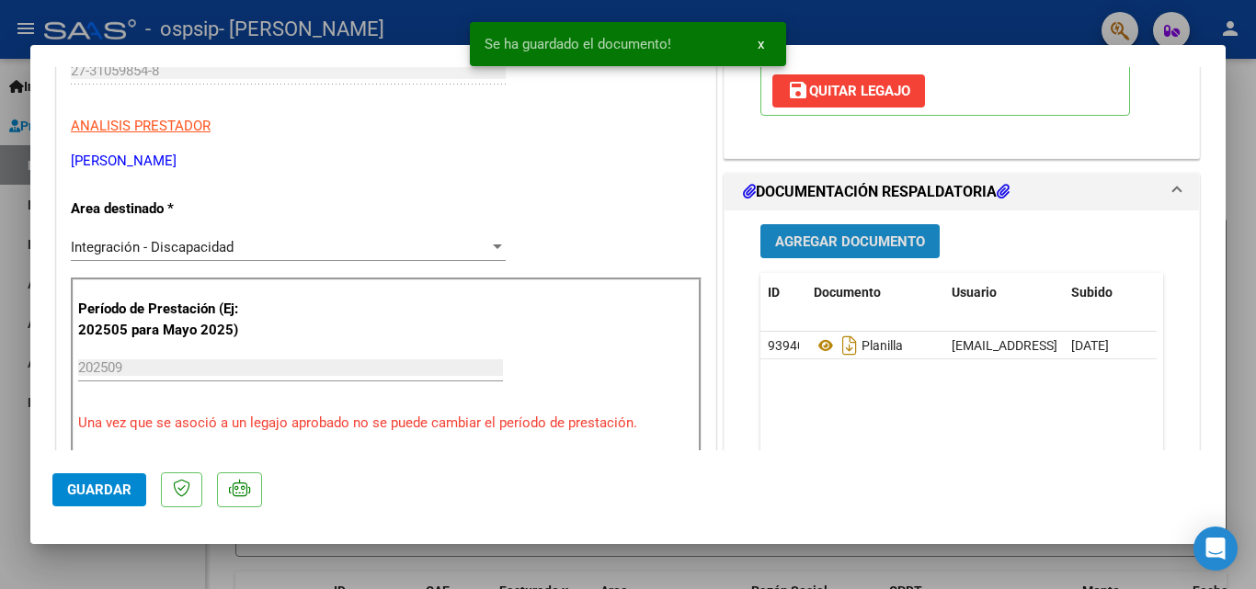
click at [850, 237] on span "Agregar Documento" at bounding box center [850, 242] width 150 height 17
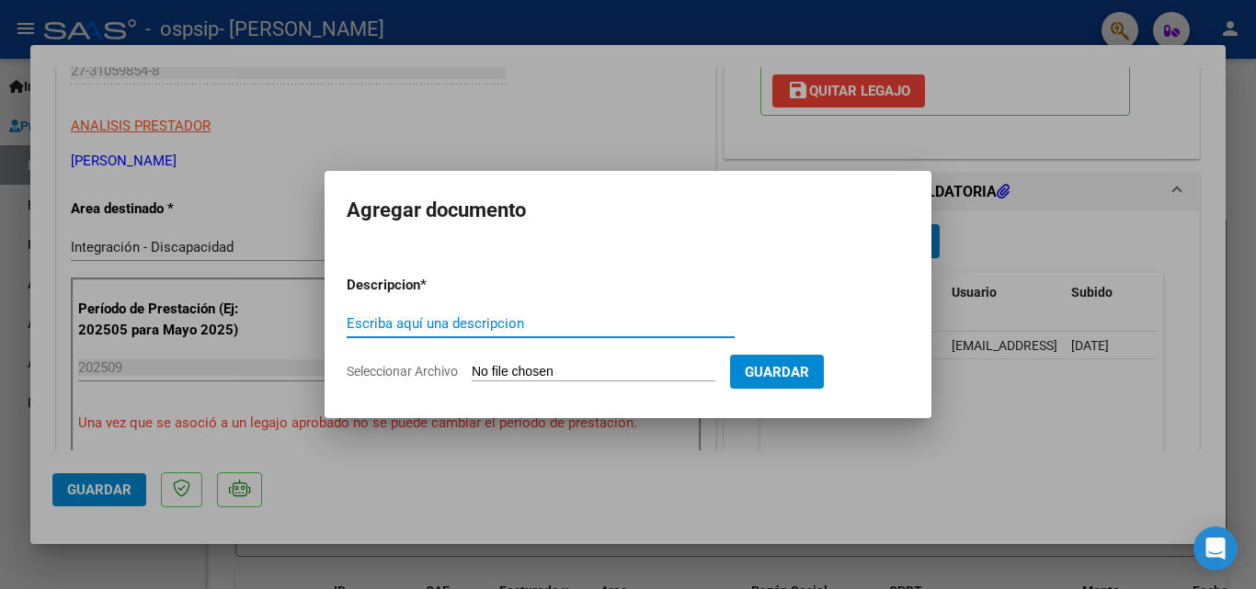
click at [598, 323] on input "Escriba aquí una descripcion" at bounding box center [541, 323] width 388 height 17
type input "FACTURA"
click at [589, 376] on input "Seleccionar Archivo" at bounding box center [594, 372] width 244 height 17
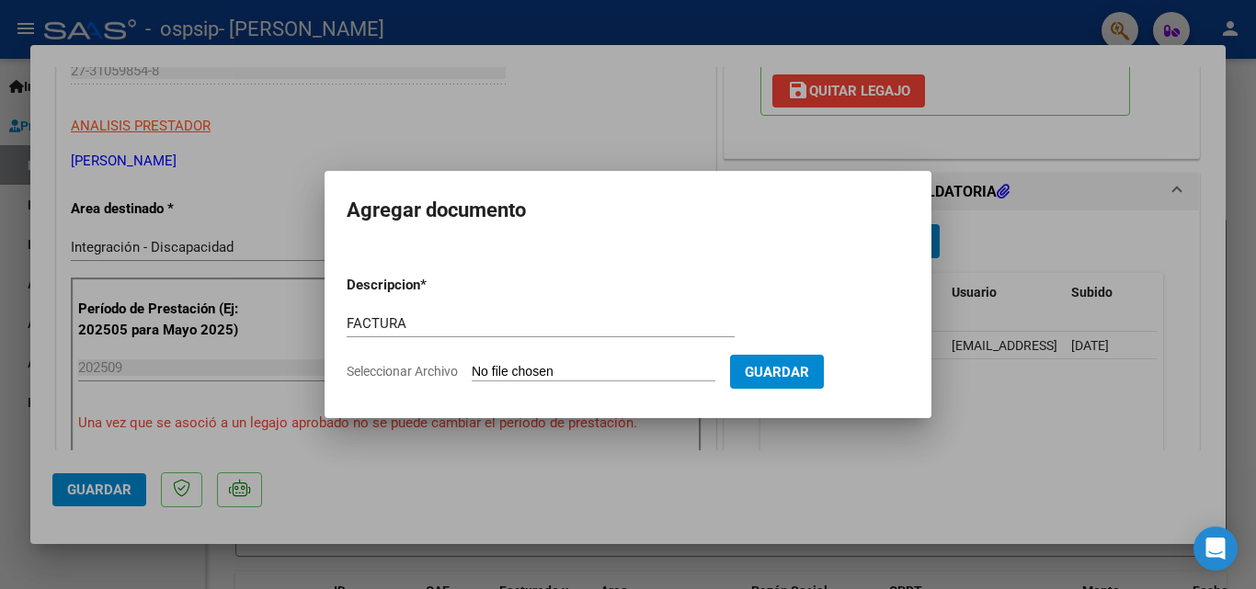
type input "C:\fakepath\OVEJERO SEPTIEMBRE.pdf"
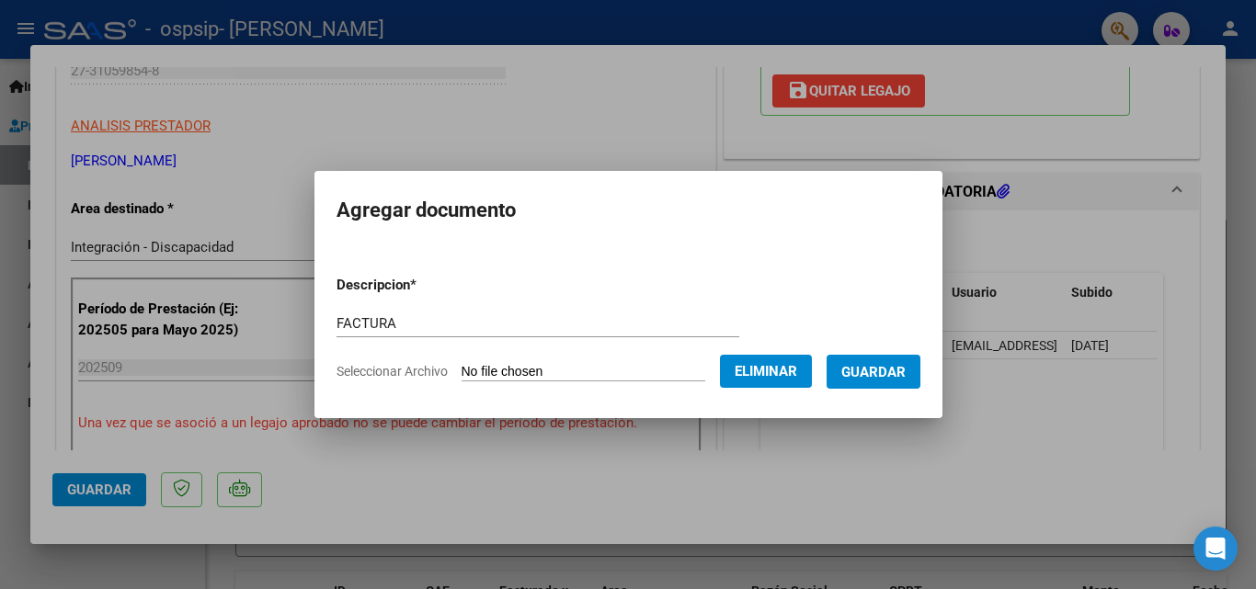
click at [862, 377] on span "Guardar" at bounding box center [873, 372] width 64 height 17
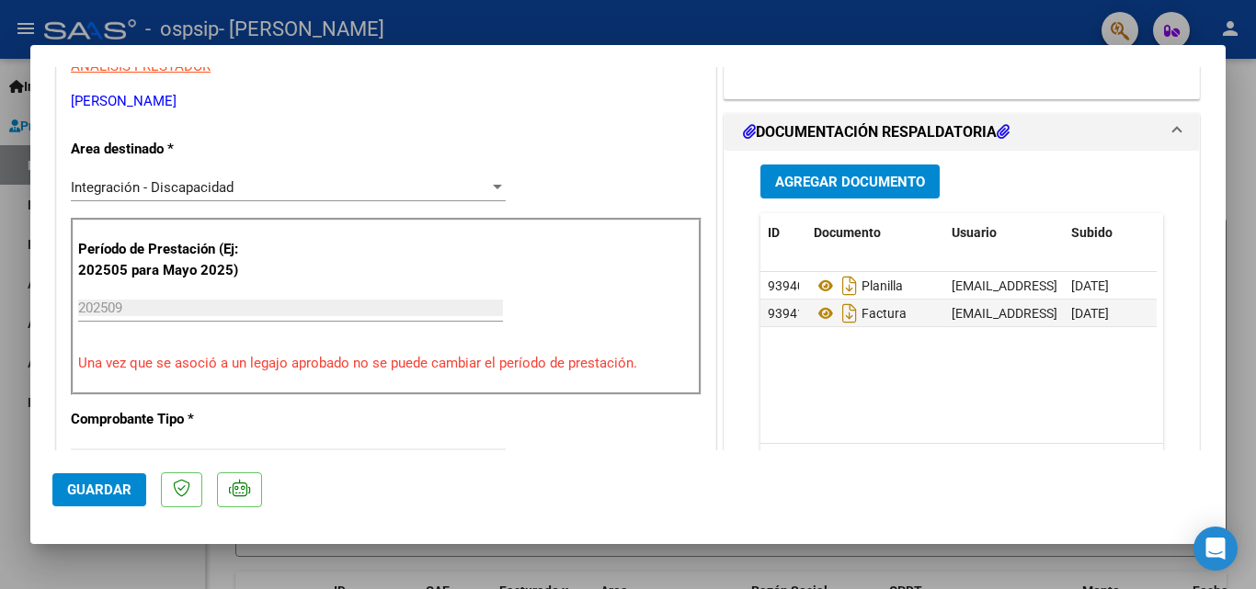
scroll to position [363, 0]
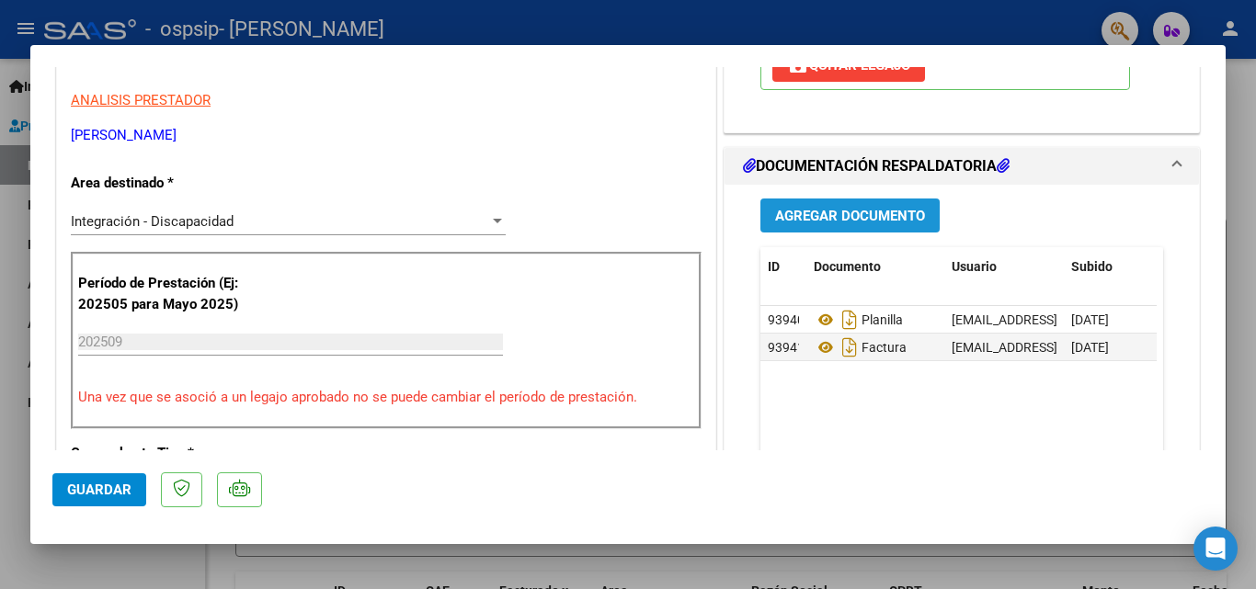
click at [833, 211] on span "Agregar Documento" at bounding box center [850, 216] width 150 height 17
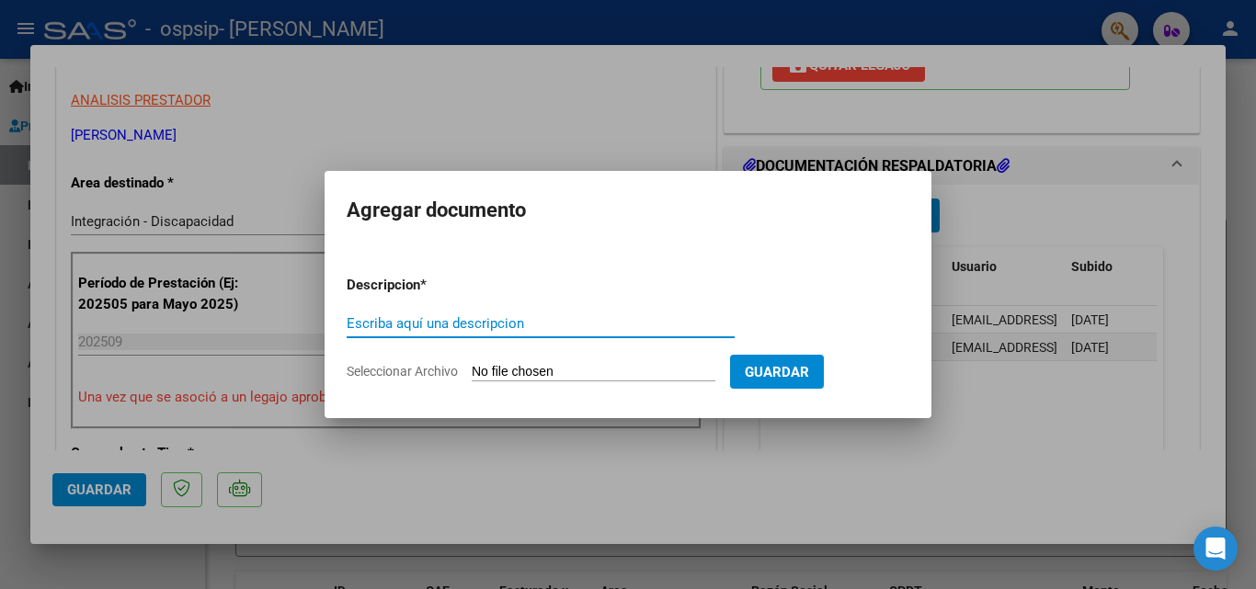
click at [478, 326] on input "Escriba aquí una descripcion" at bounding box center [541, 323] width 388 height 17
type input "AUTORIZACION"
click at [634, 372] on input "Seleccionar Archivo" at bounding box center [594, 372] width 244 height 17
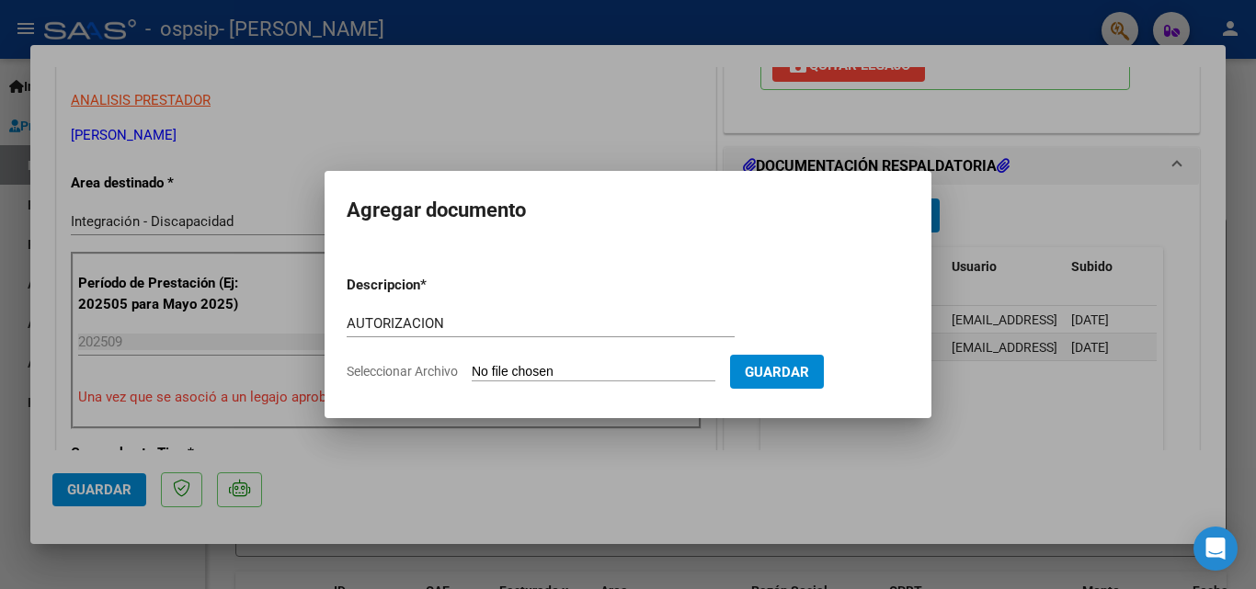
type input "C:\fakepath\AUTORIZACION OVEJERO.pdf"
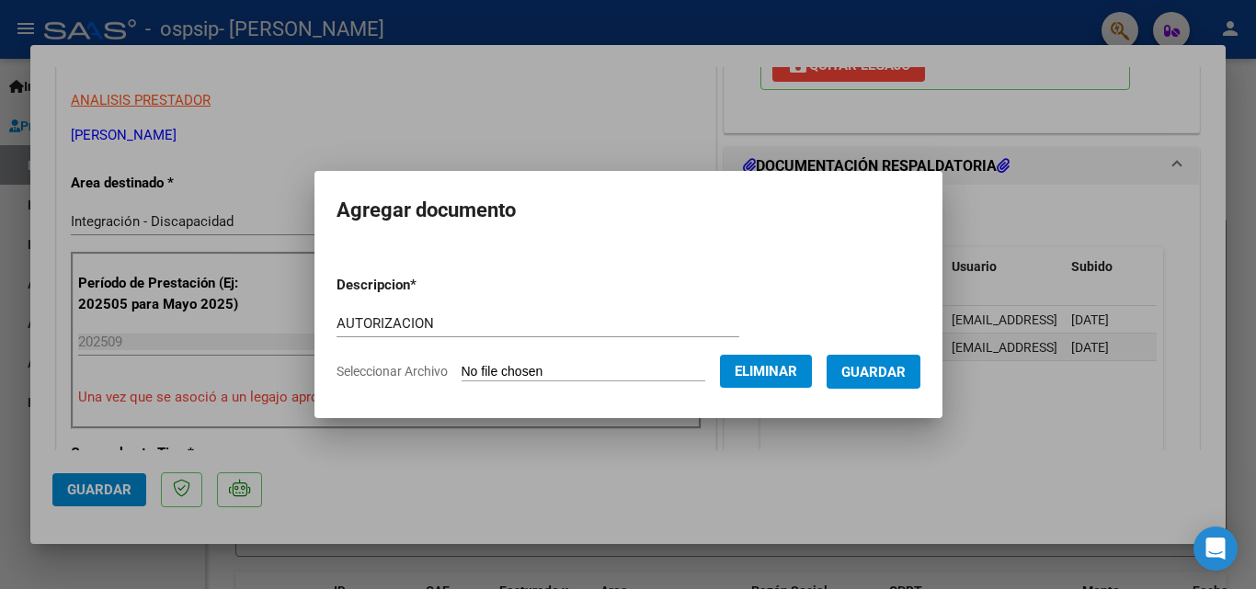
click at [883, 379] on span "Guardar" at bounding box center [873, 372] width 64 height 17
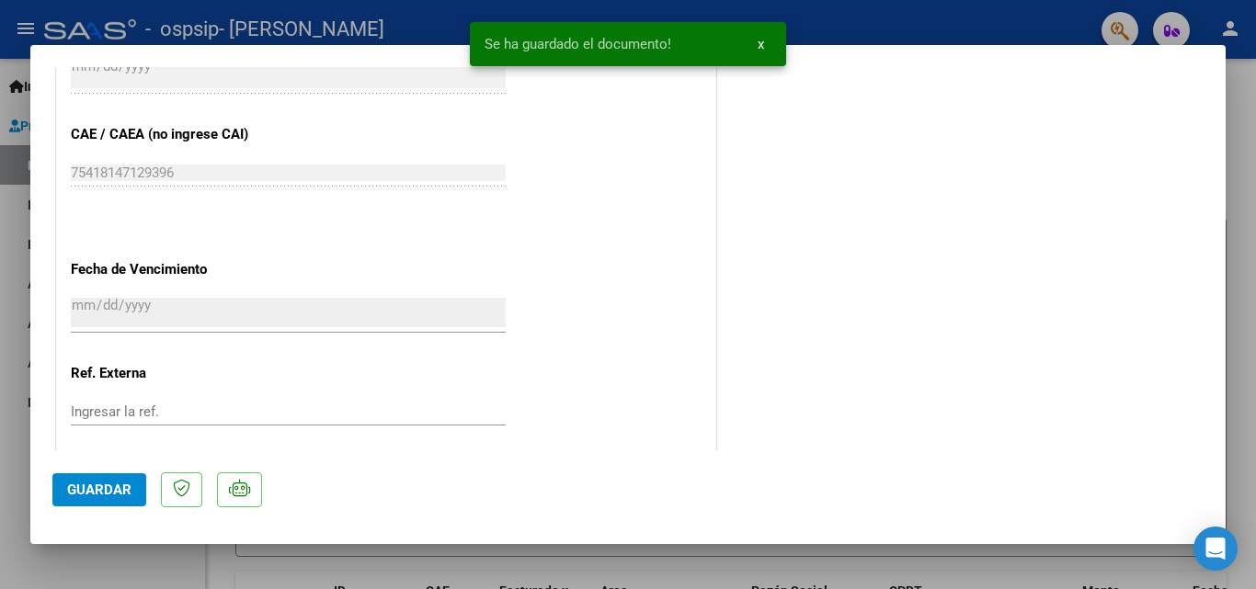
scroll to position [1262, 0]
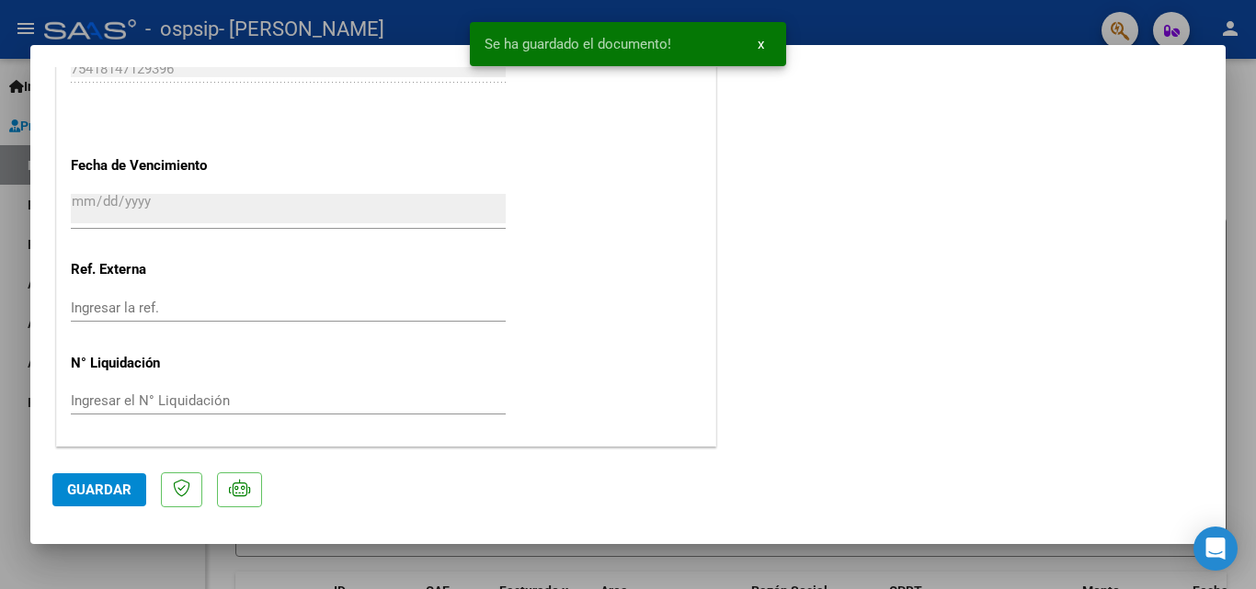
click at [87, 496] on span "Guardar" at bounding box center [99, 490] width 64 height 17
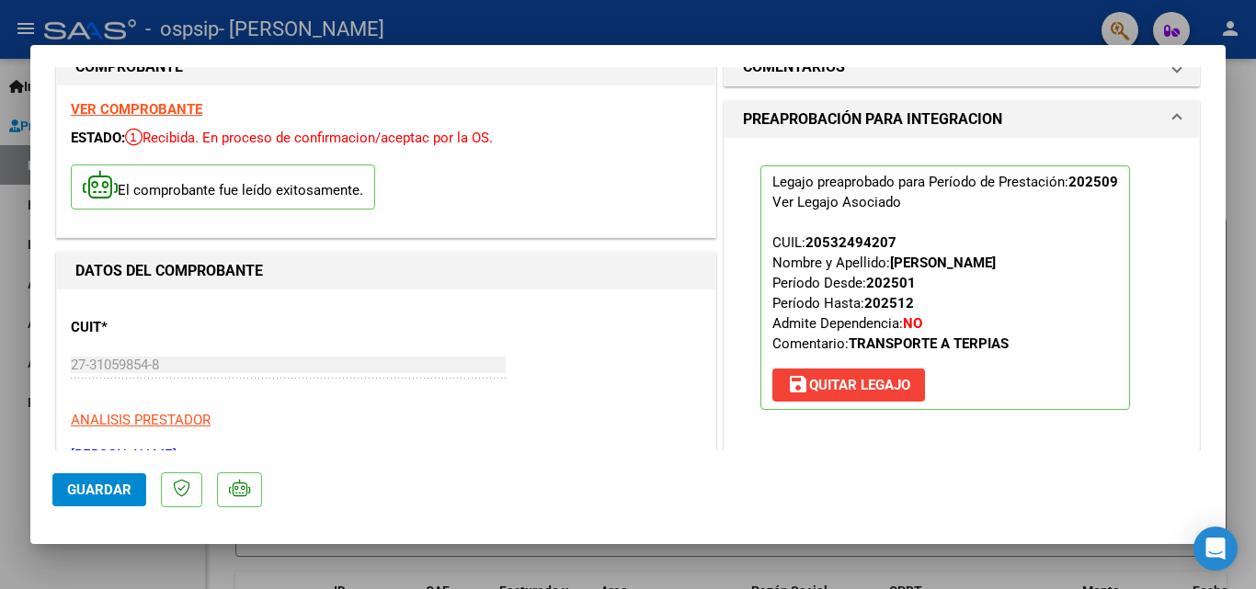
scroll to position [0, 0]
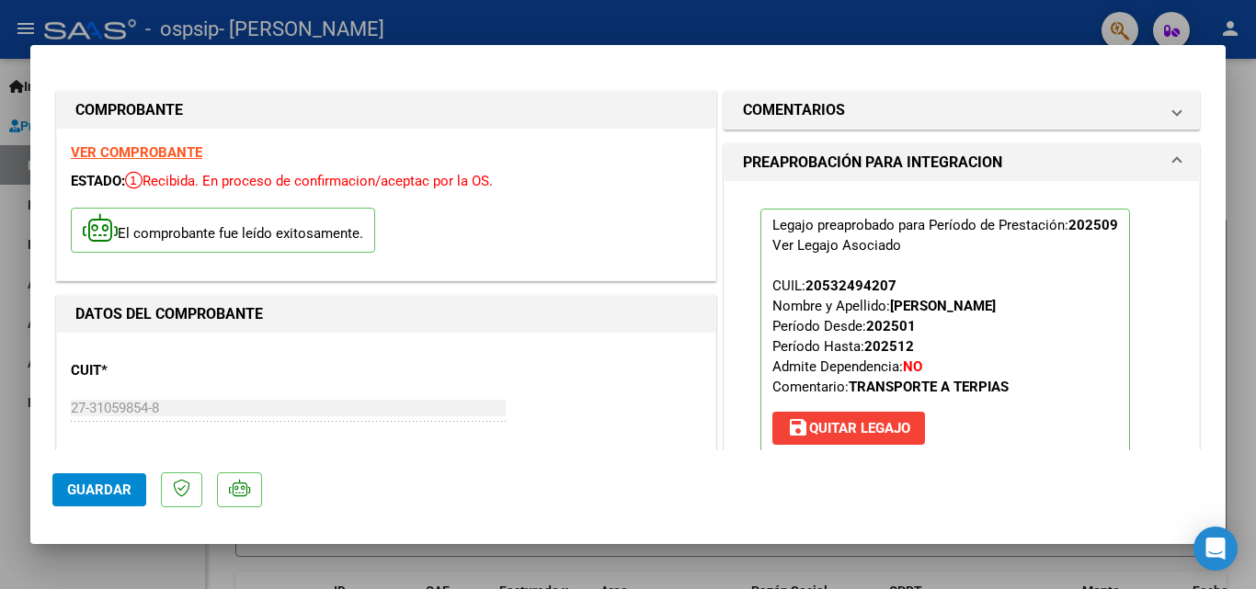
click at [0, 204] on div at bounding box center [628, 294] width 1256 height 589
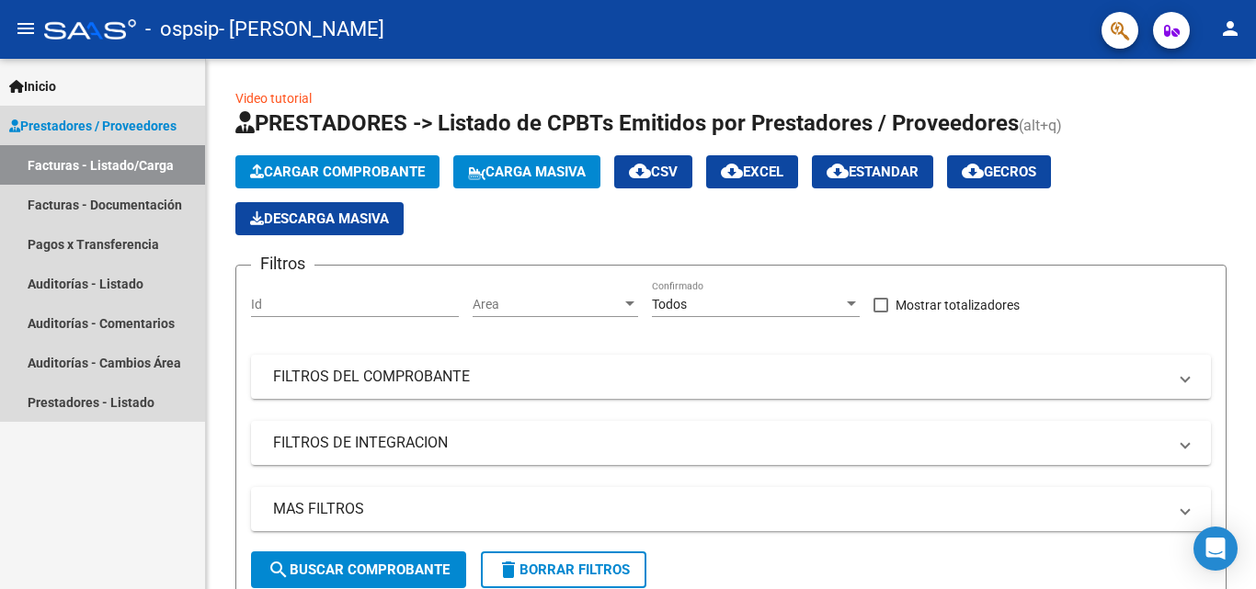
click at [95, 164] on link "Facturas - Listado/Carga" at bounding box center [102, 165] width 205 height 40
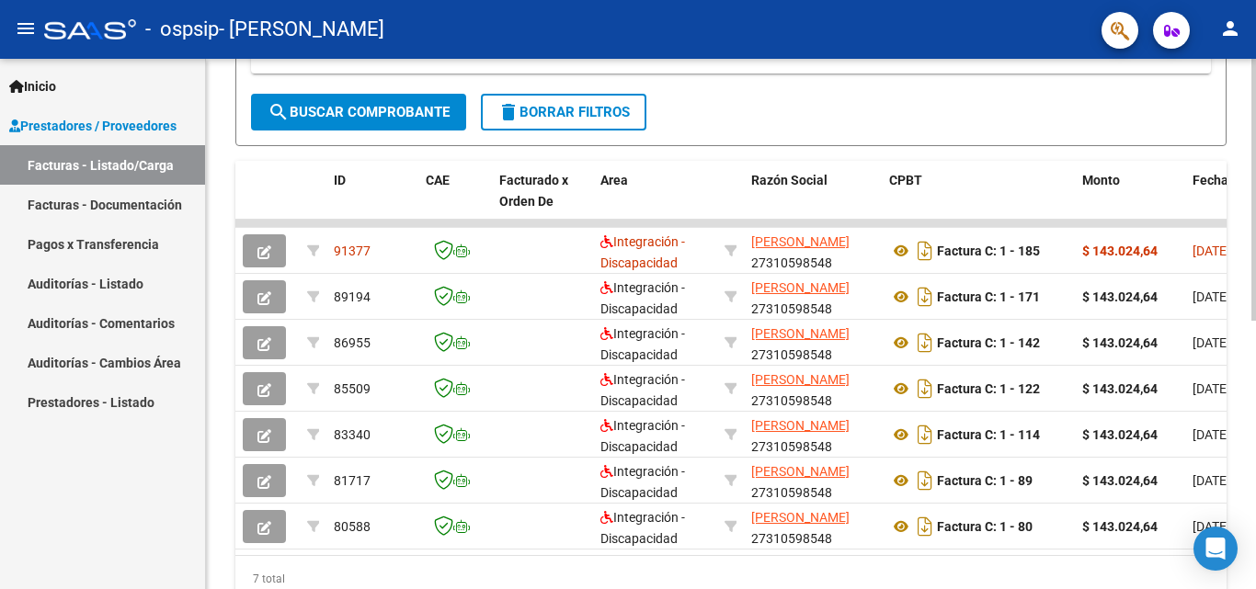
scroll to position [463, 0]
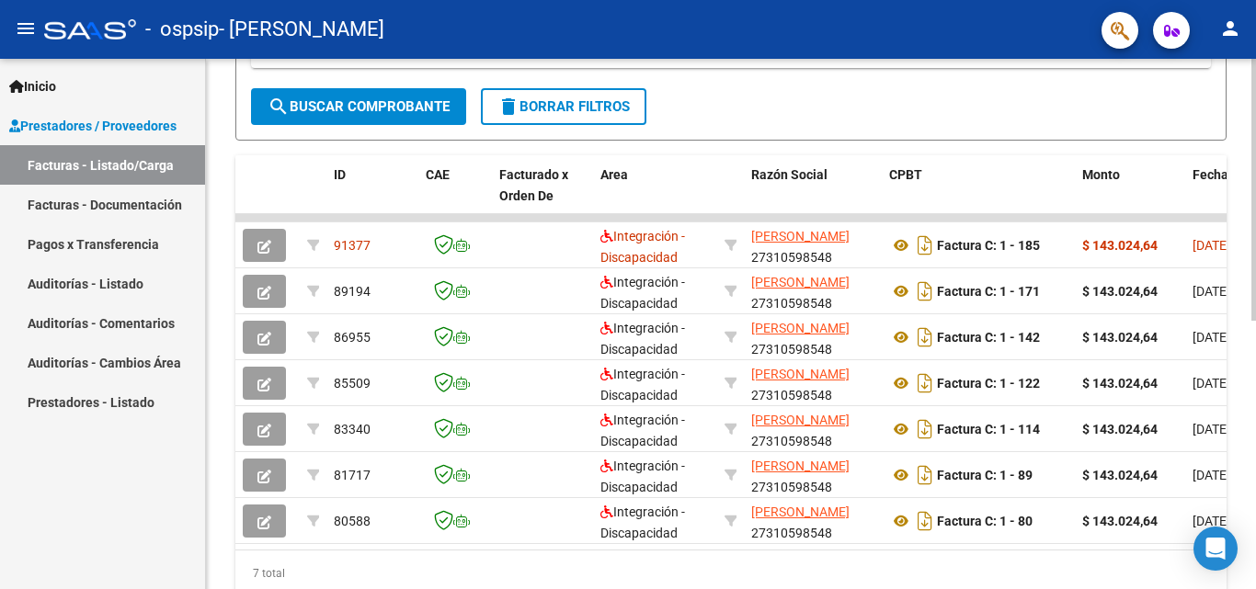
click at [1255, 503] on div at bounding box center [1253, 425] width 5 height 262
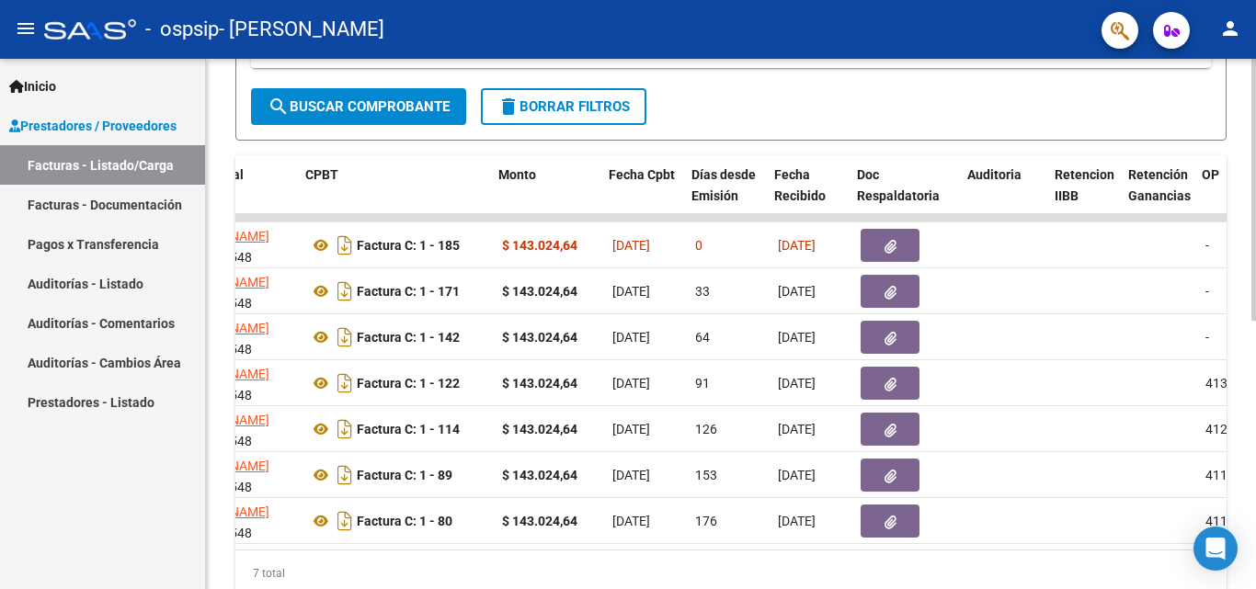
scroll to position [0, 584]
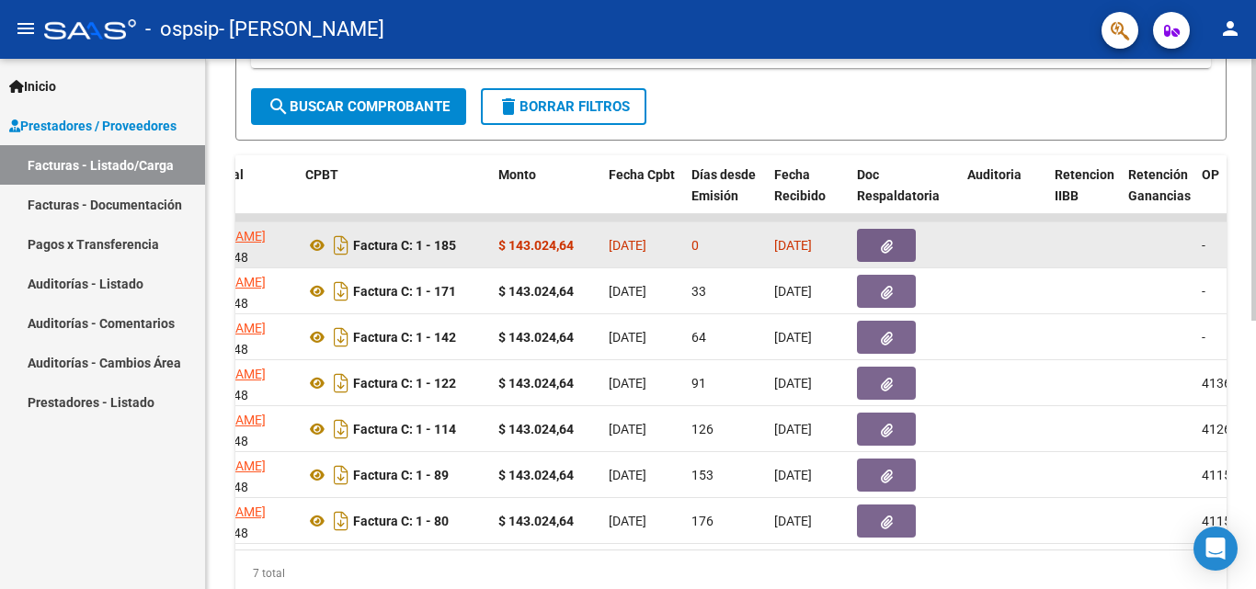
click at [891, 246] on icon "button" at bounding box center [887, 247] width 12 height 14
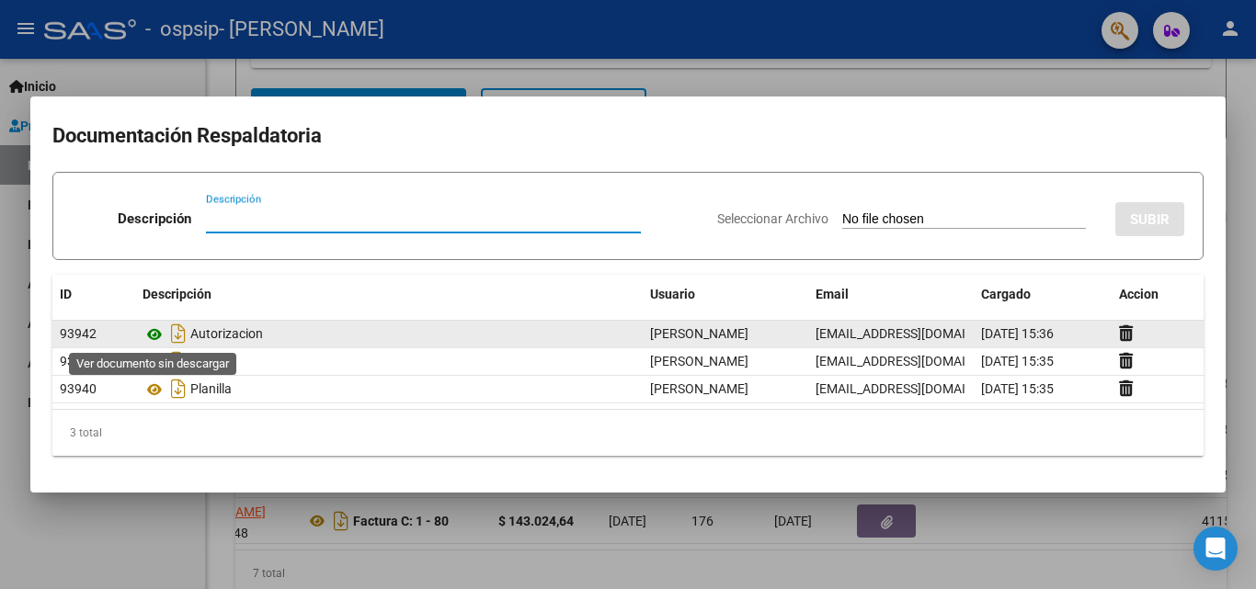
click at [158, 334] on icon at bounding box center [155, 335] width 24 height 22
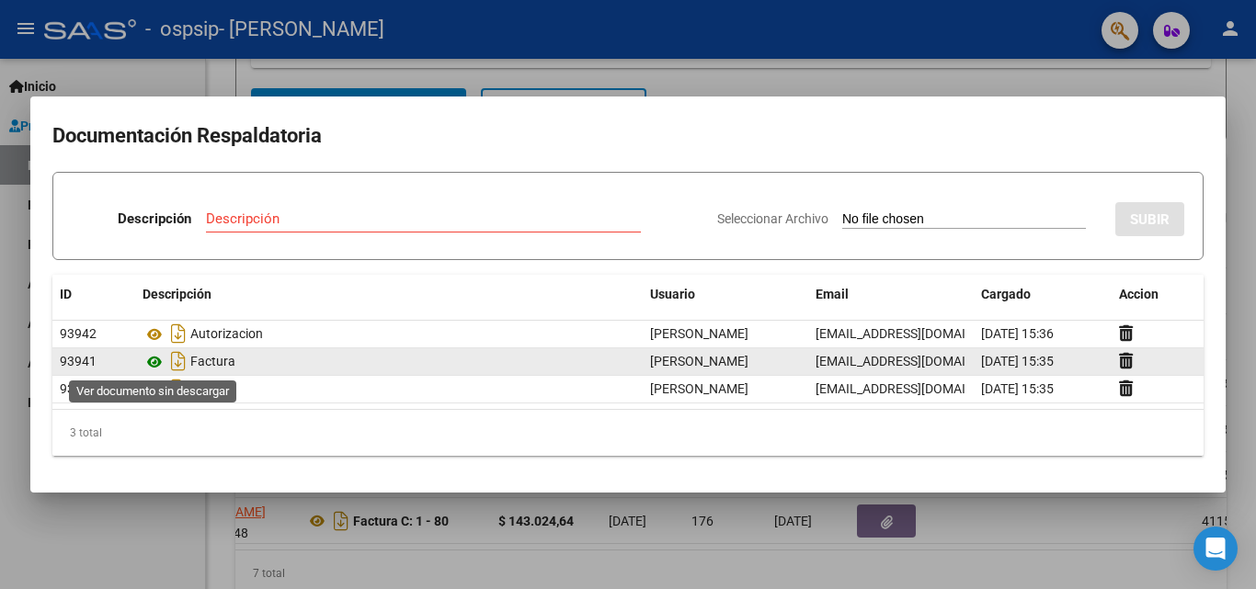
click at [152, 367] on icon at bounding box center [155, 362] width 24 height 22
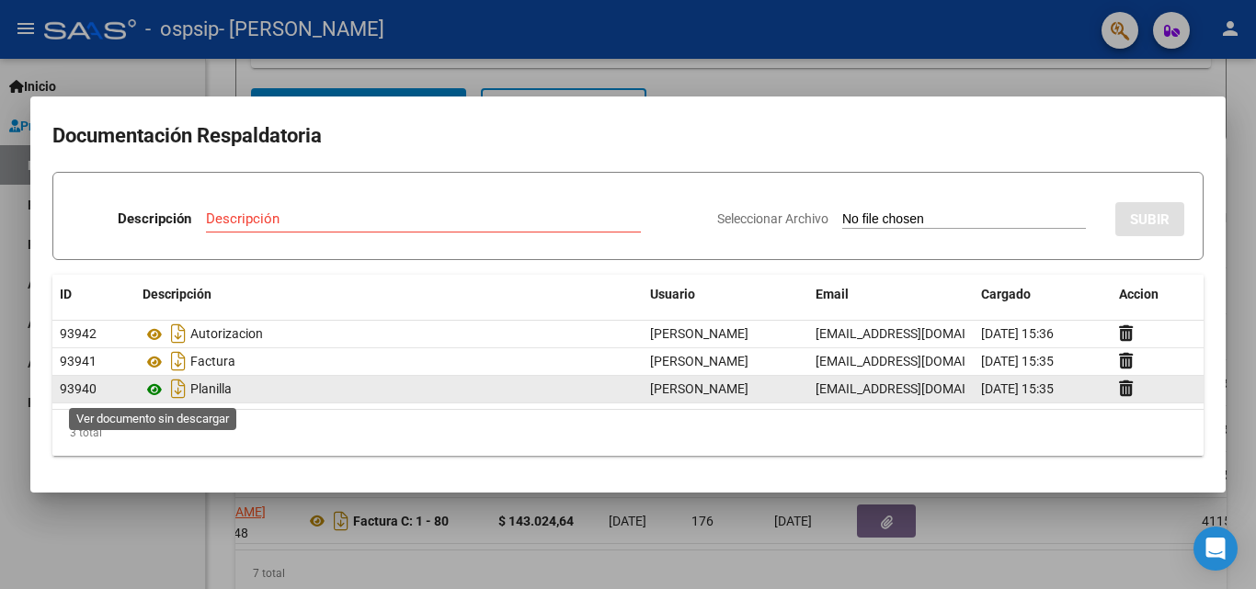
click at [155, 390] on icon at bounding box center [155, 390] width 24 height 22
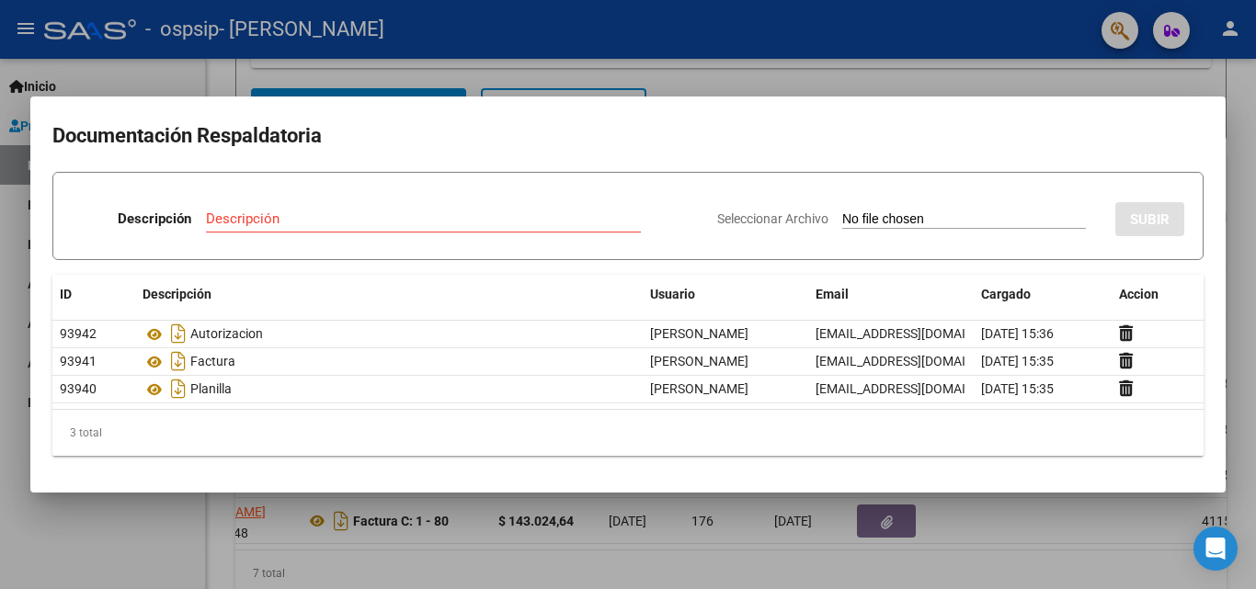
click at [164, 73] on div at bounding box center [628, 294] width 1256 height 589
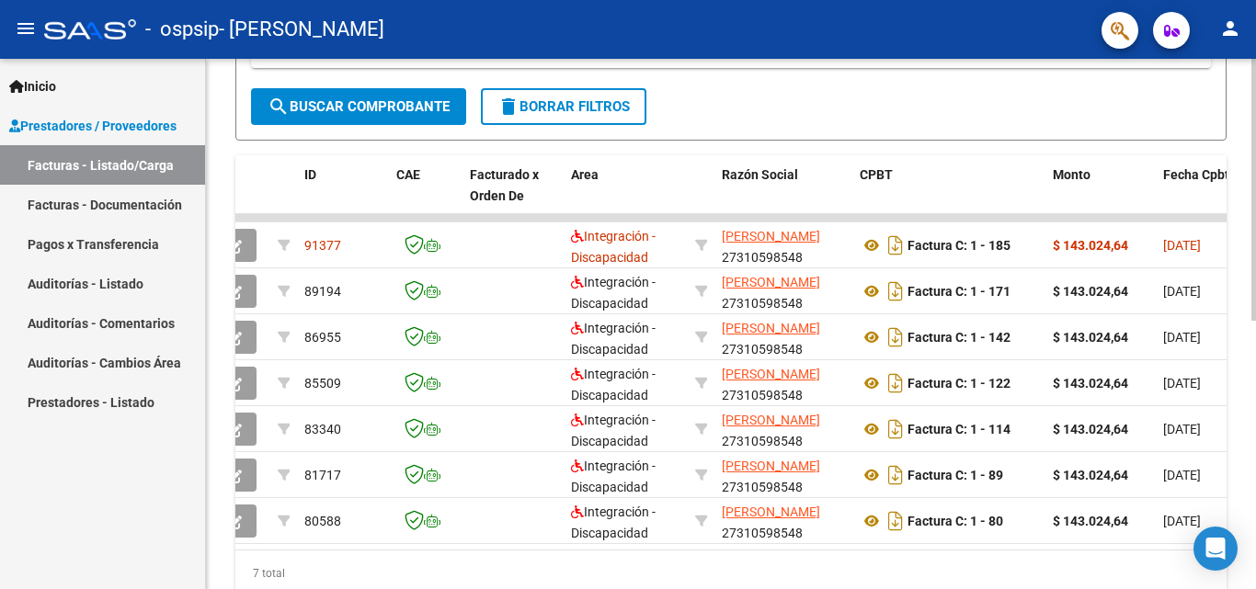
scroll to position [0, 104]
